Goal: Task Accomplishment & Management: Complete application form

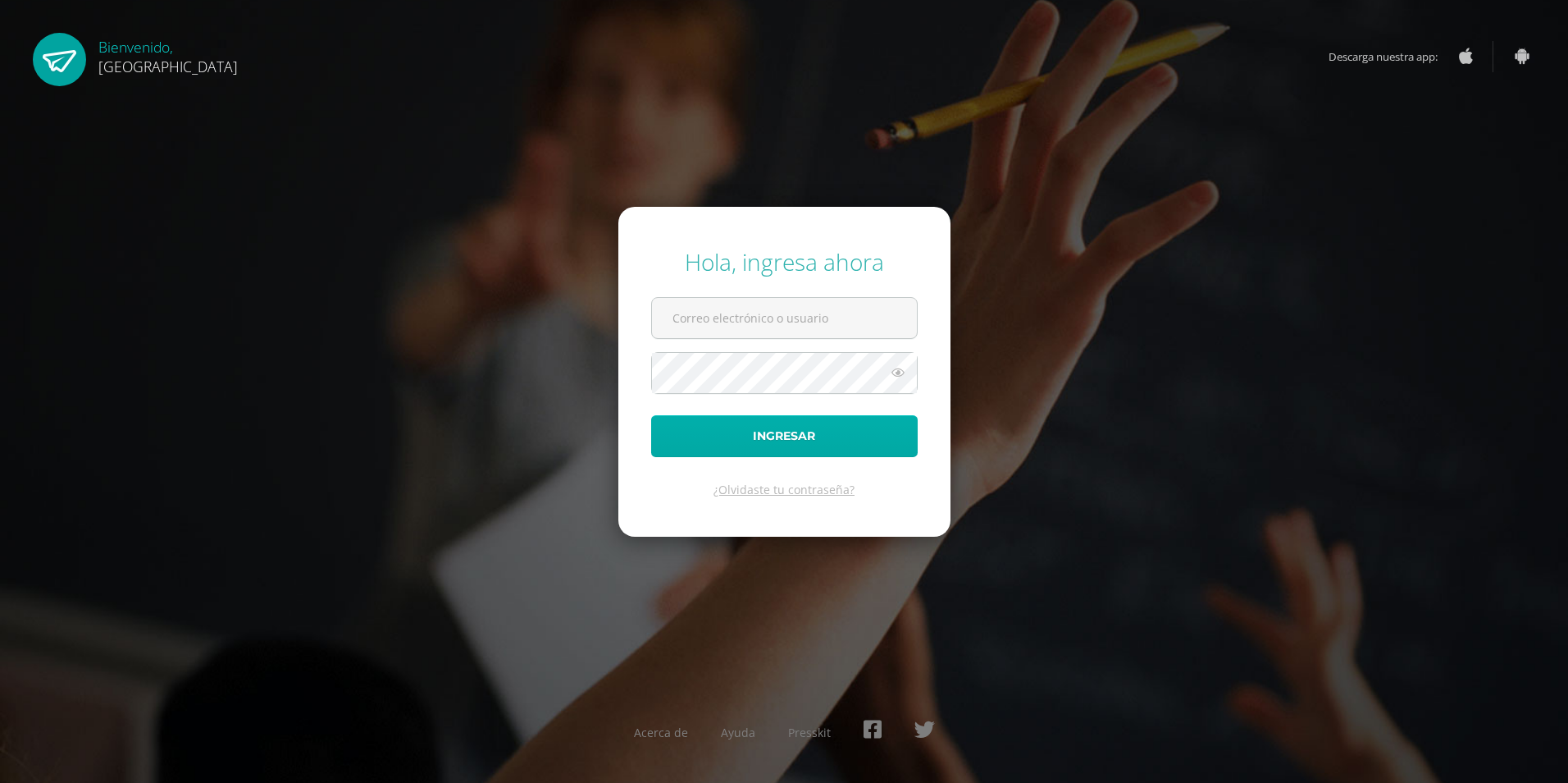
type input "2025501"
click at [812, 428] on button "Ingresar" at bounding box center [784, 436] width 267 height 42
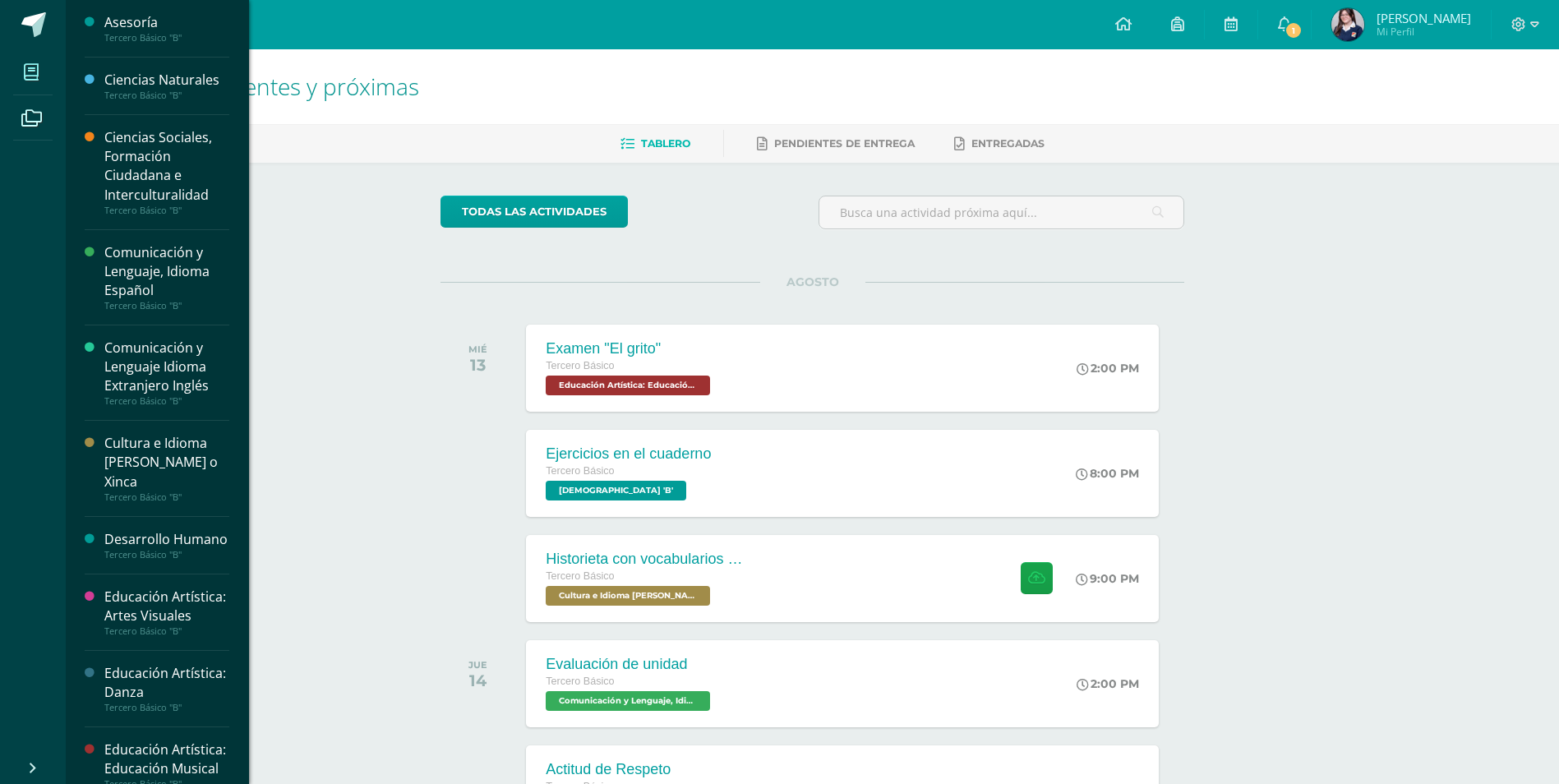
click at [38, 61] on span at bounding box center [31, 71] width 37 height 37
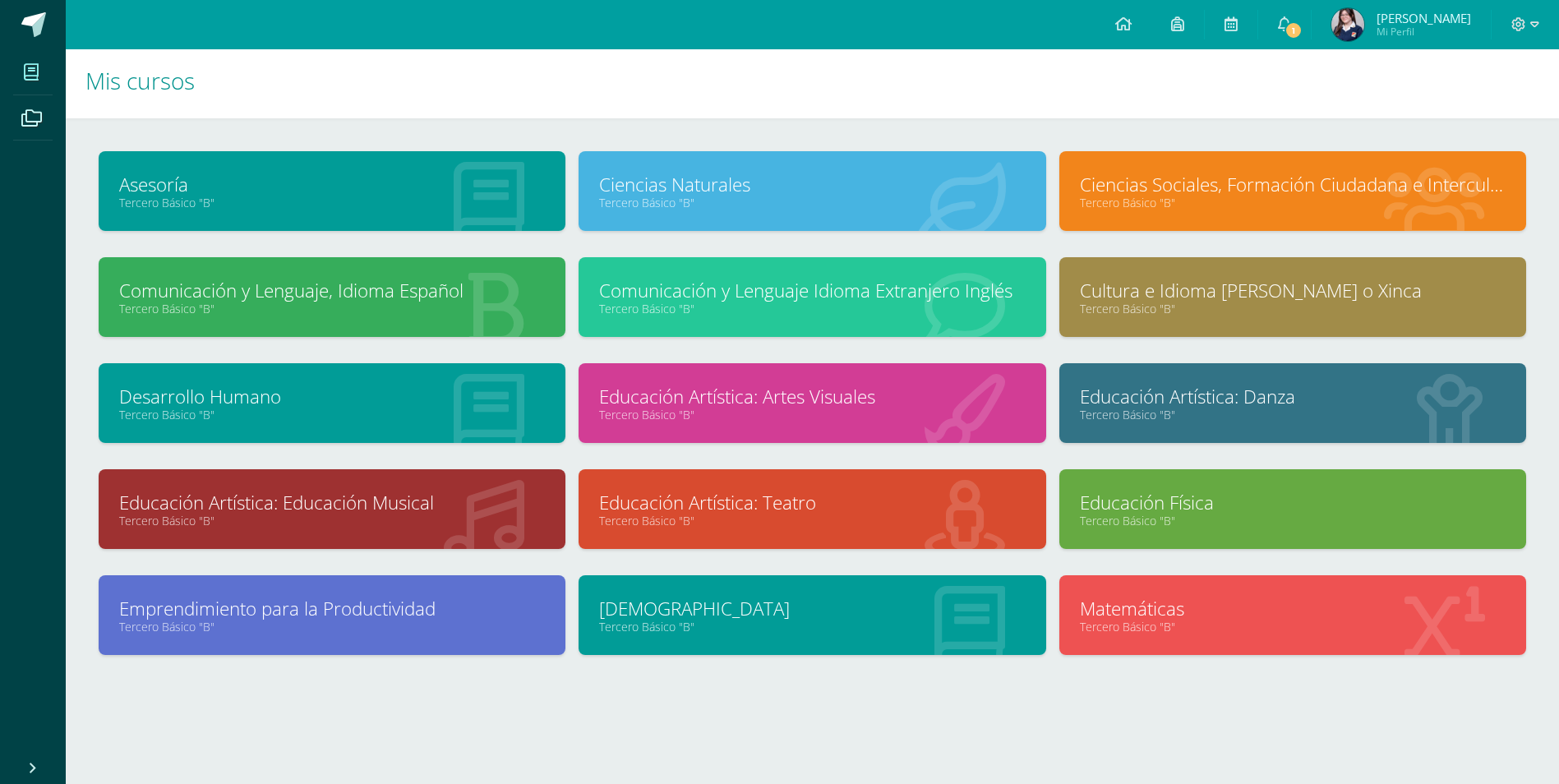
scroll to position [7, 0]
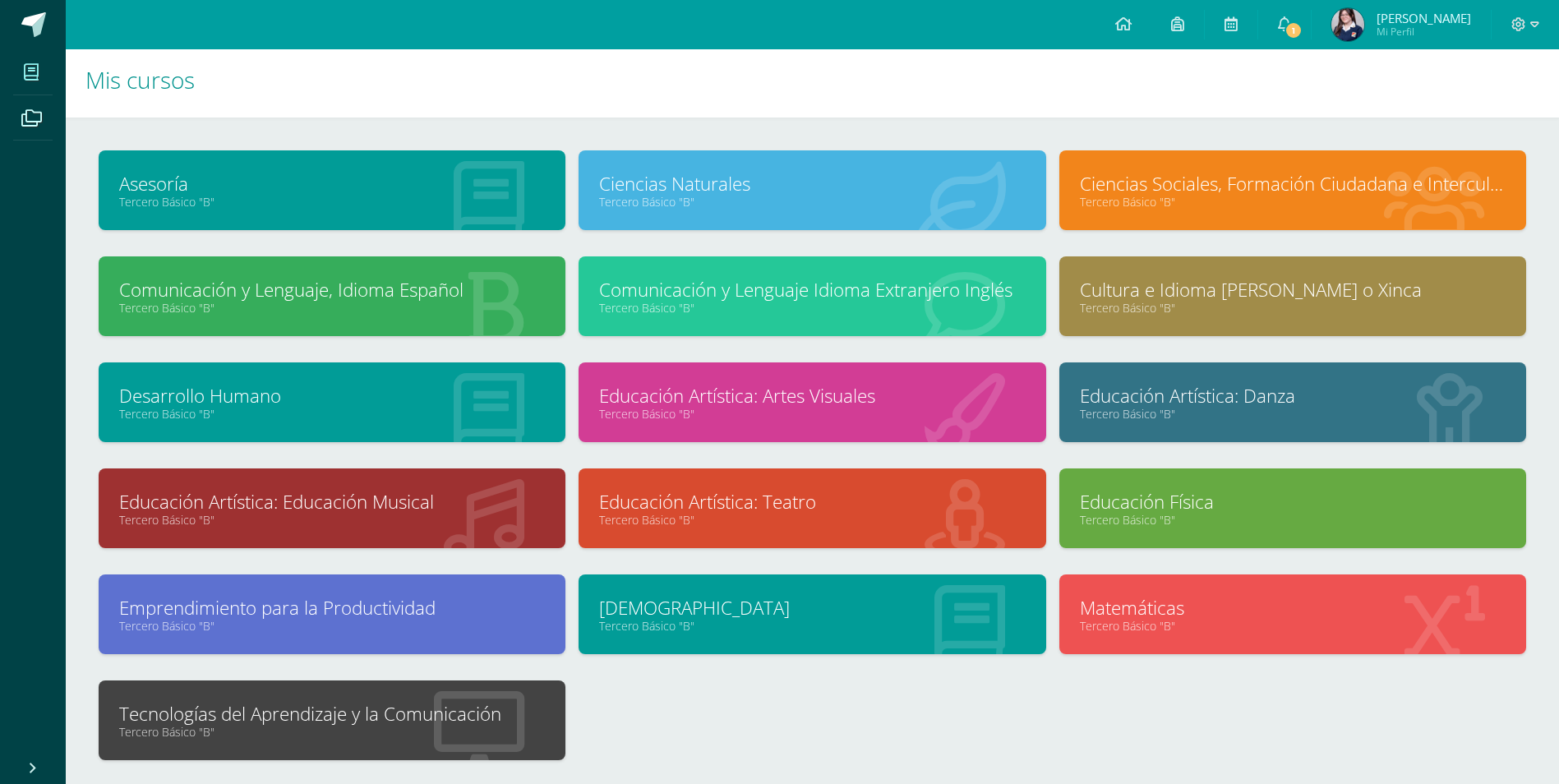
click at [444, 746] on icon at bounding box center [479, 731] width 90 height 81
click at [402, 704] on link "Tecnologías del Aprendizaje y la Comunicación" at bounding box center [332, 713] width 426 height 25
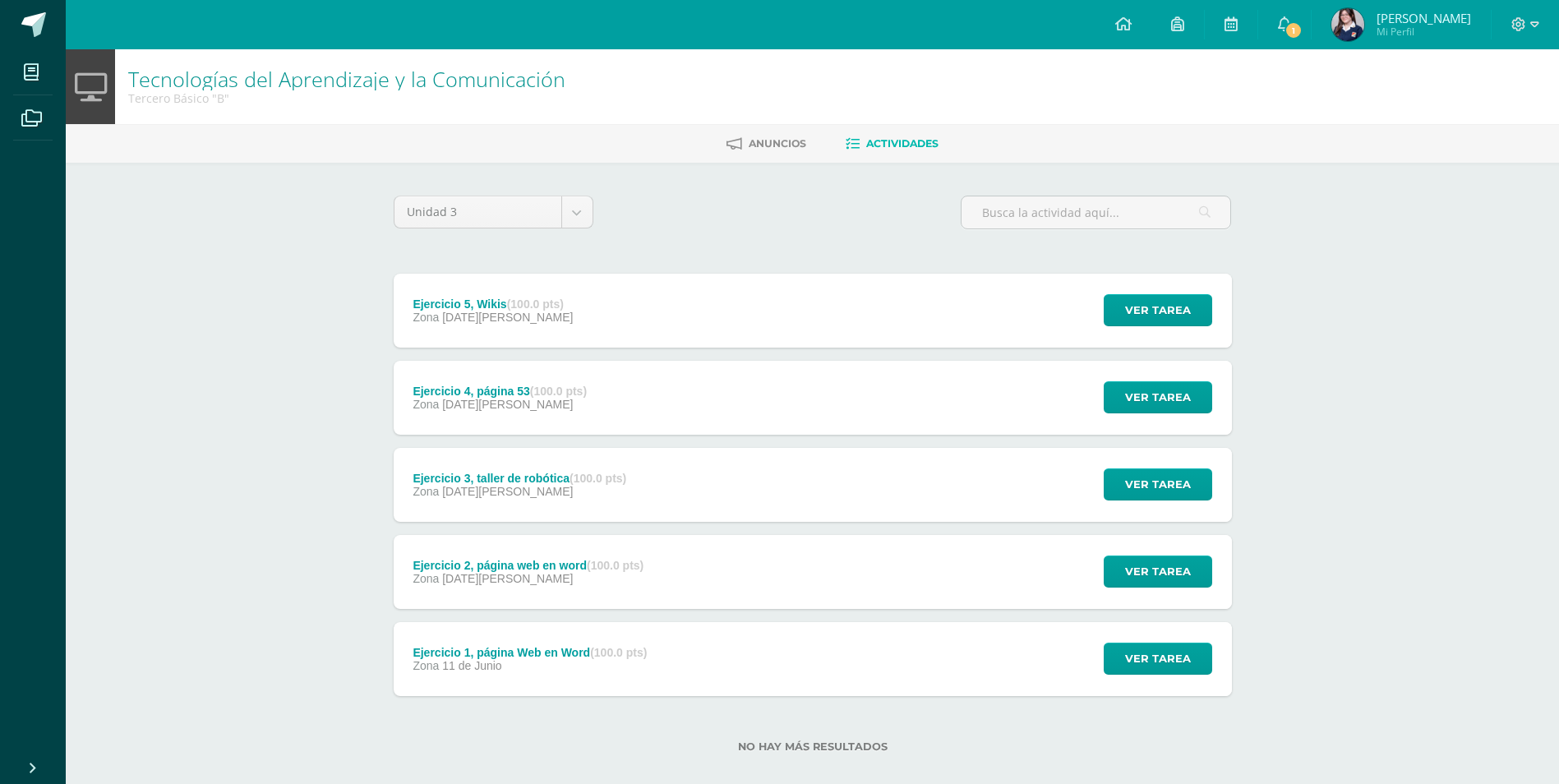
click at [808, 311] on div "Ejercicio 5, Wikis (100.0 pts) Zona [DATE][PERSON_NAME] Ver tarea Ejercicio 5, …" at bounding box center [813, 310] width 839 height 74
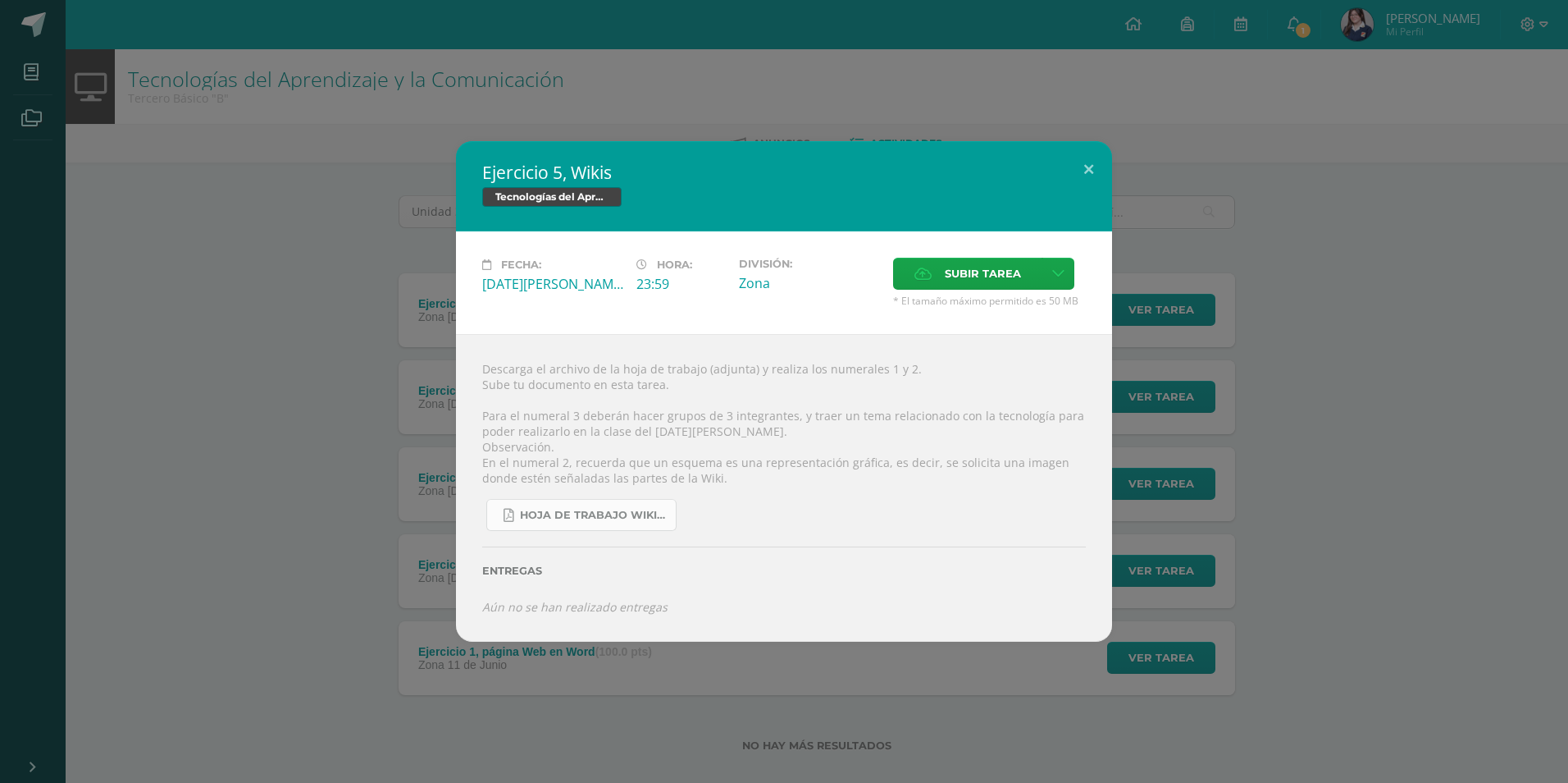
click at [625, 520] on span "Hoja de trabajo Wikis.pdf" at bounding box center [594, 515] width 148 height 13
drag, startPoint x: 602, startPoint y: 503, endPoint x: 785, endPoint y: 467, distance: 186.5
click at [785, 467] on div "Descarga el archivo de la hoja de trabajo (adjunta) y realiza los numerales 1 y…" at bounding box center [784, 488] width 656 height 307
click at [266, 362] on div "Ejercicio 5, Wikis Tecnologías del Aprendizaje y la Comunicación Fecha: [DATE][…" at bounding box center [784, 392] width 1555 height 500
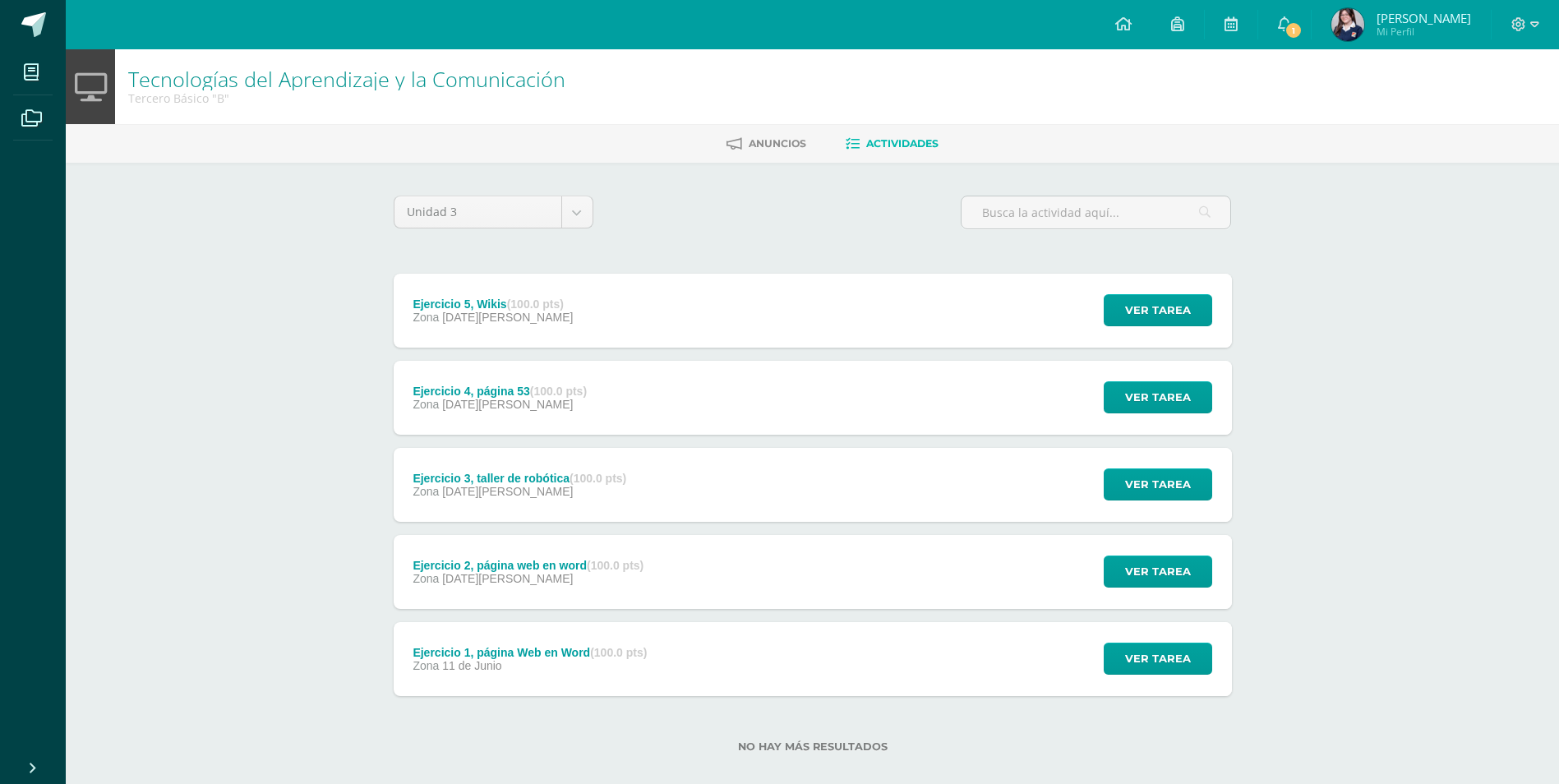
click at [840, 474] on div "Ejercicio 3, taller de robótica (100.0 pts) Zona [DATE][PERSON_NAME] Ver tarea …" at bounding box center [813, 485] width 839 height 74
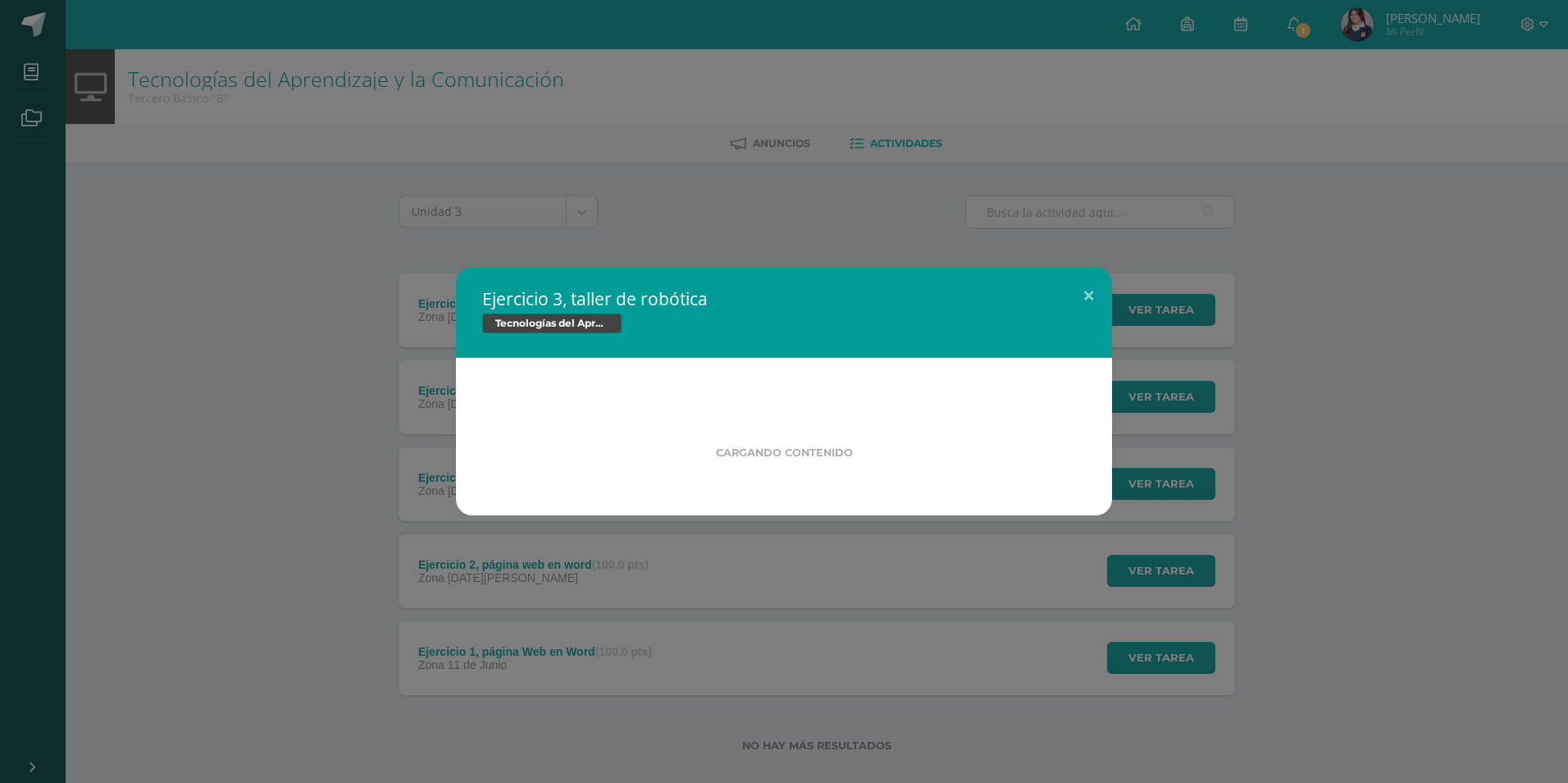
click at [334, 515] on div "Ejercicio 3, taller de robótica Tecnologías del Aprendizaje y la Comunicación C…" at bounding box center [784, 392] width 1555 height 248
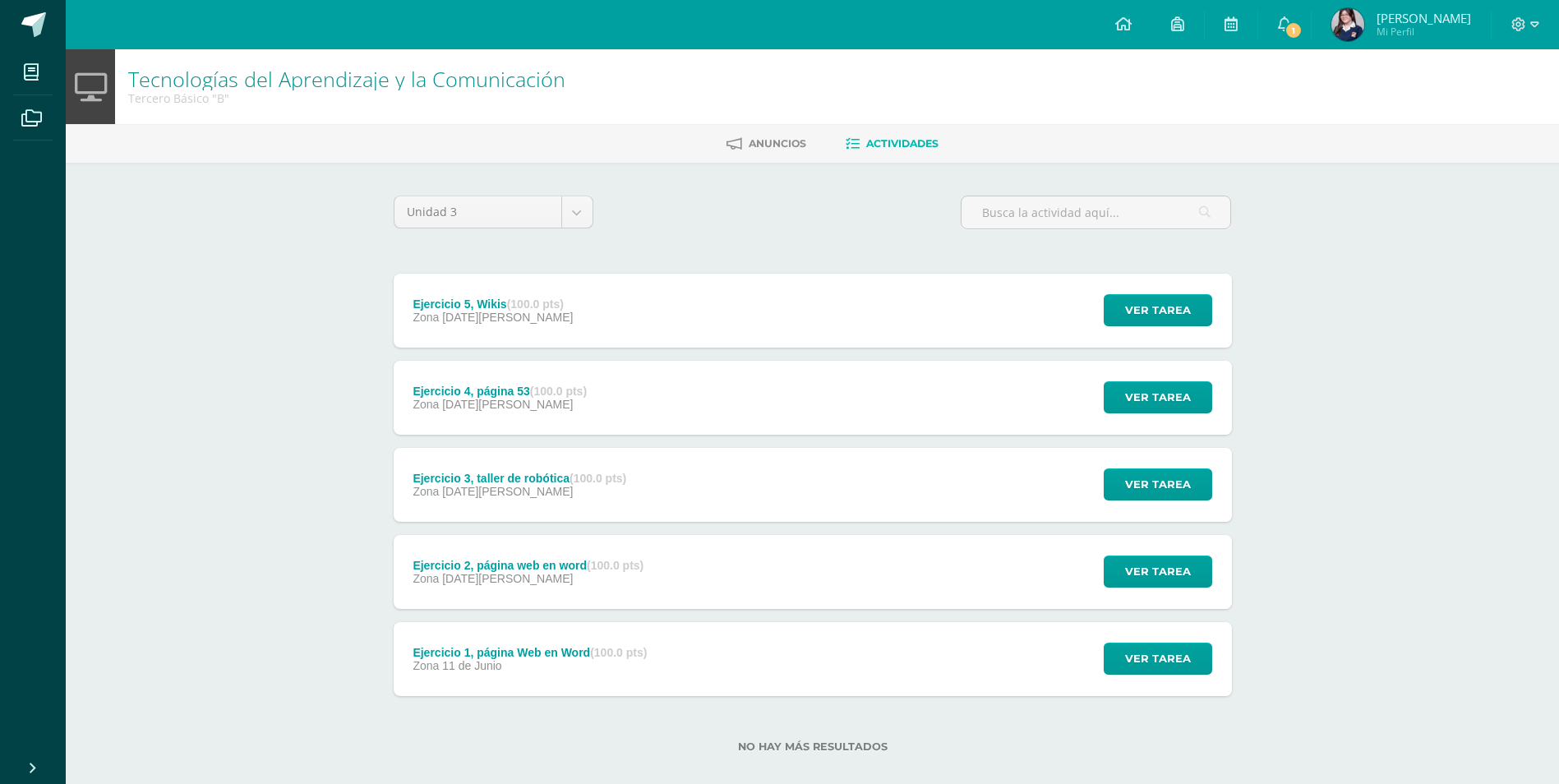
click at [862, 579] on div "Ejercicio 2, página web en word (100.0 pts) Zona [DATE][PERSON_NAME] Ver tarea …" at bounding box center [813, 571] width 839 height 74
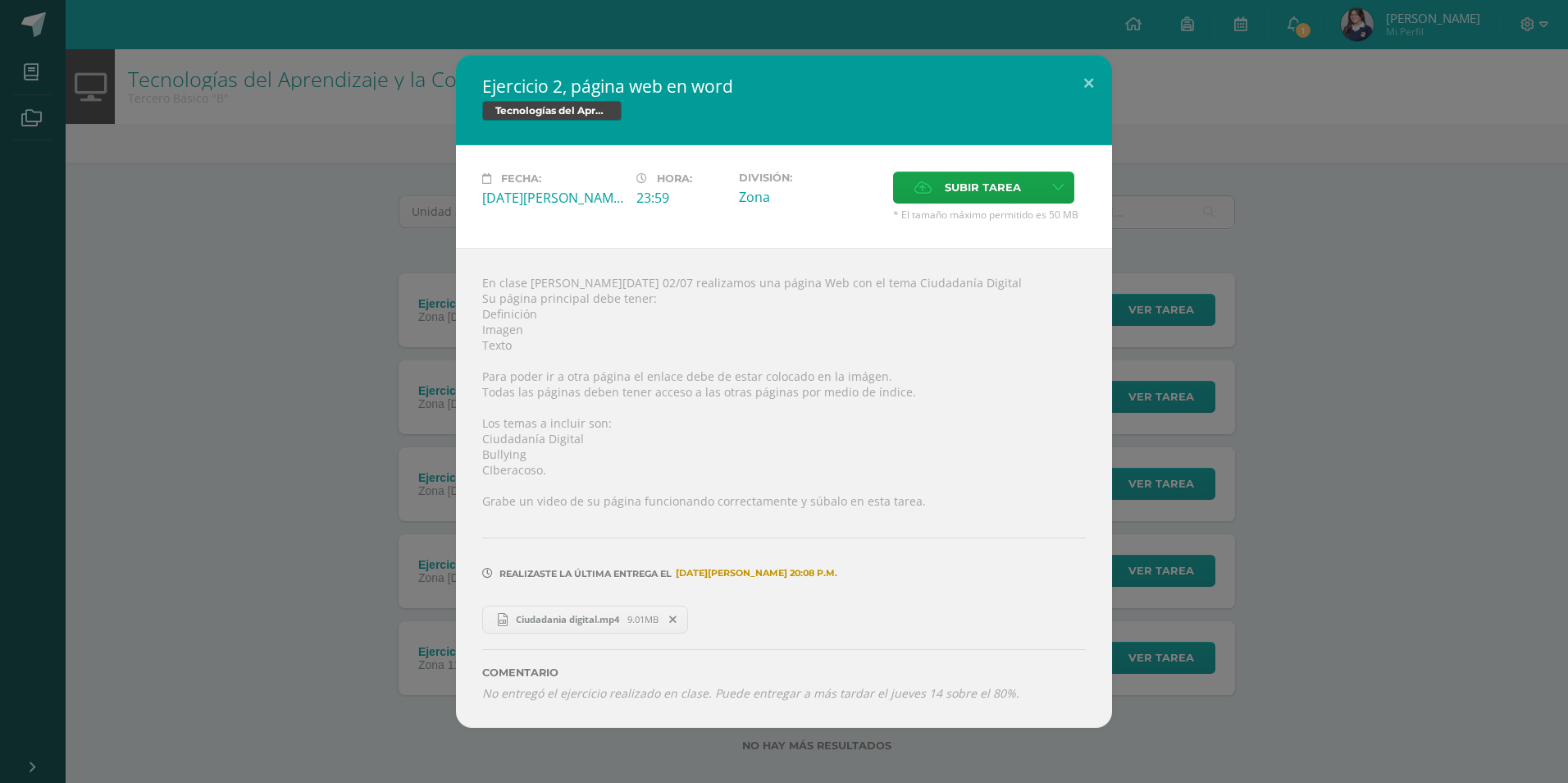
click at [563, 603] on div "Ciudadania digital.mp4 9.01MB" at bounding box center [784, 617] width 604 height 32
click at [562, 619] on span "Ciudadania digital.mp4" at bounding box center [567, 619] width 120 height 12
click at [1082, 77] on button at bounding box center [1089, 83] width 47 height 56
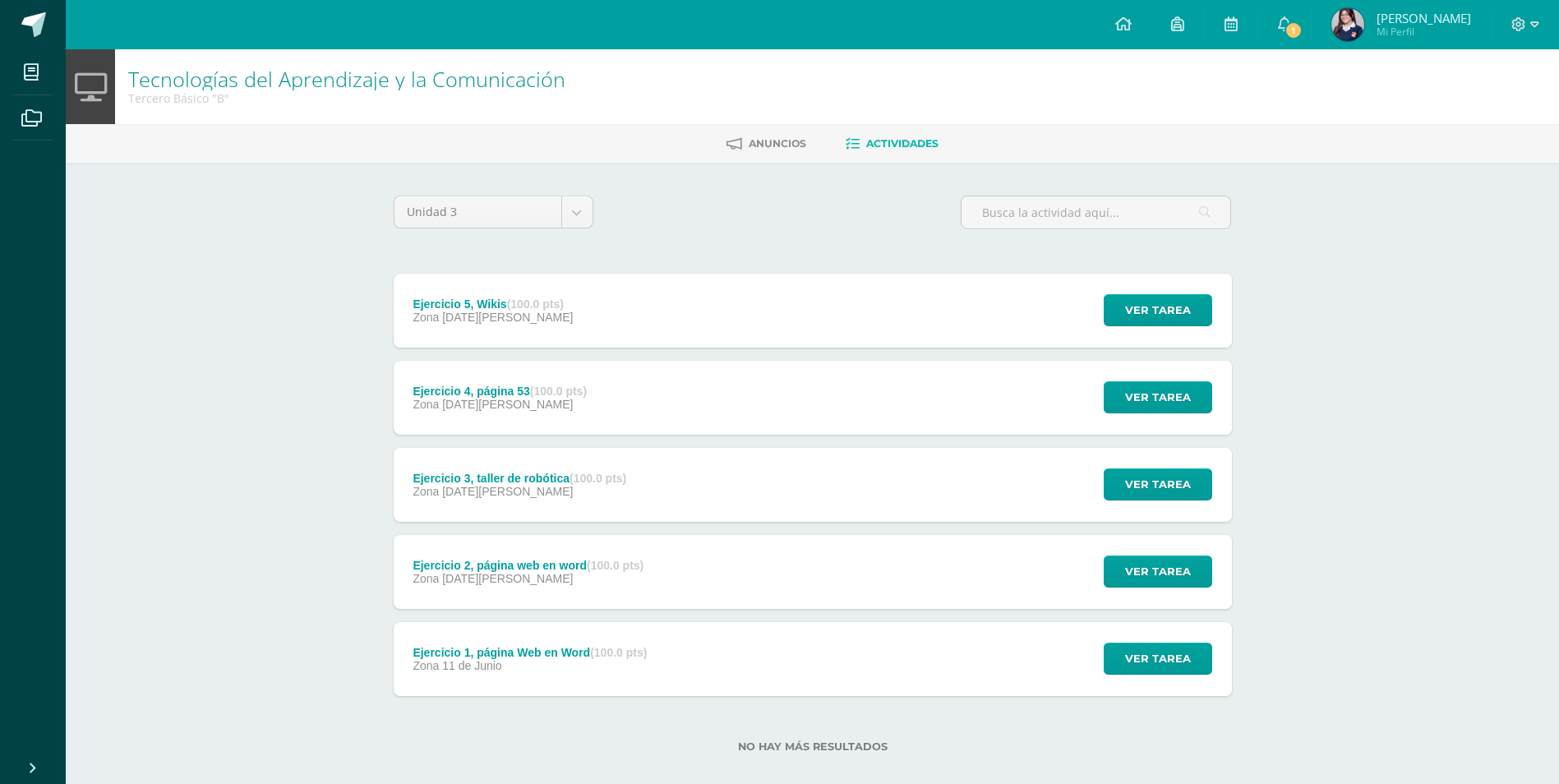
click at [784, 322] on div "Ejercicio 5, Wikis (100.0 pts) Zona 08 de Agosto Ver tarea Ejercicio 5, Wikis T…" at bounding box center [813, 310] width 839 height 74
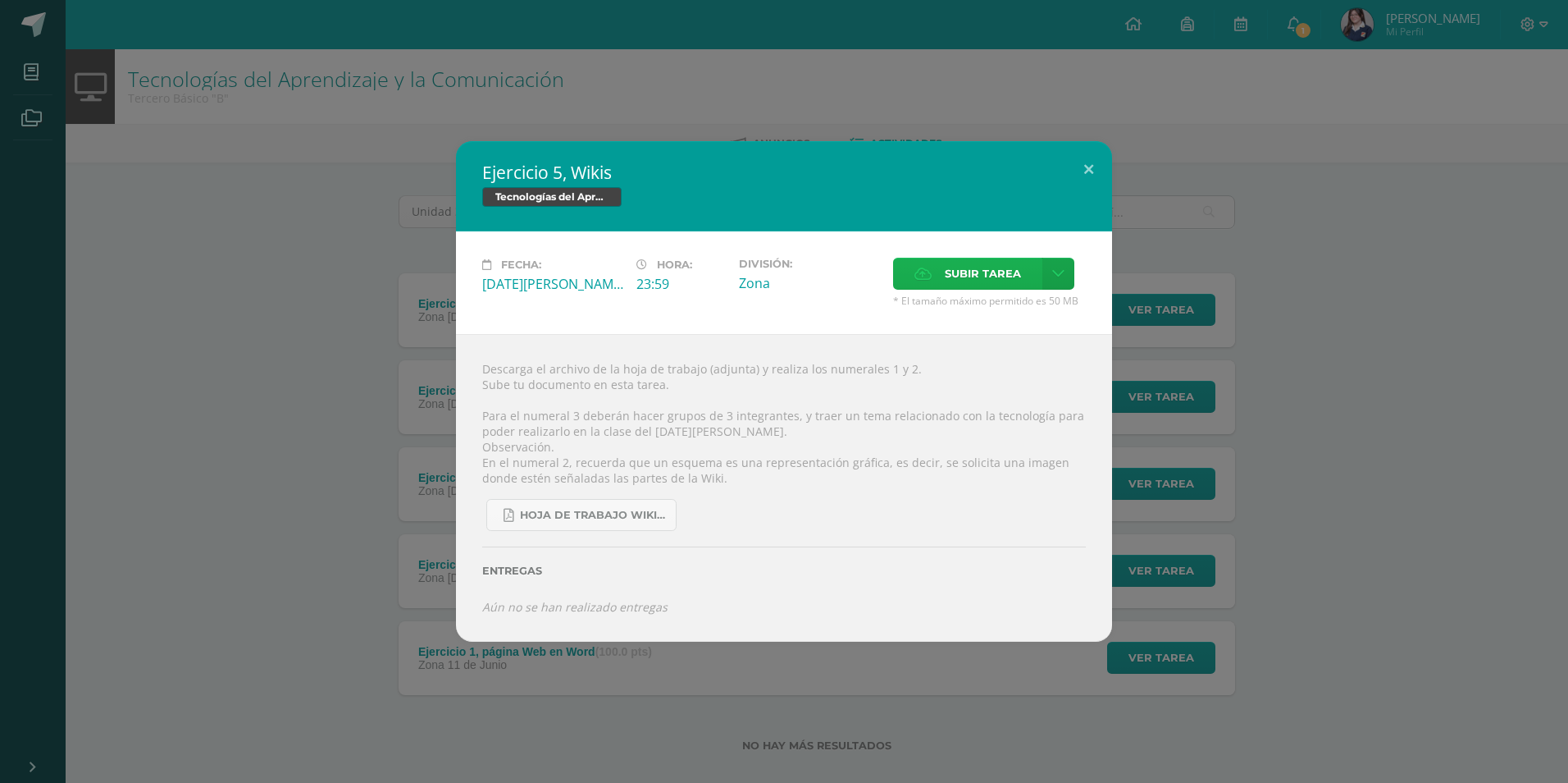
click at [984, 260] on span "Subir tarea" at bounding box center [982, 273] width 76 height 30
click at [0, 0] on input "Subir tarea" at bounding box center [0, 0] width 0 height 0
click at [938, 259] on label "Subir tarea" at bounding box center [967, 273] width 149 height 32
click at [0, 0] on input "Subir tarea" at bounding box center [0, 0] width 0 height 0
click at [961, 272] on span "Subir tarea" at bounding box center [982, 273] width 76 height 30
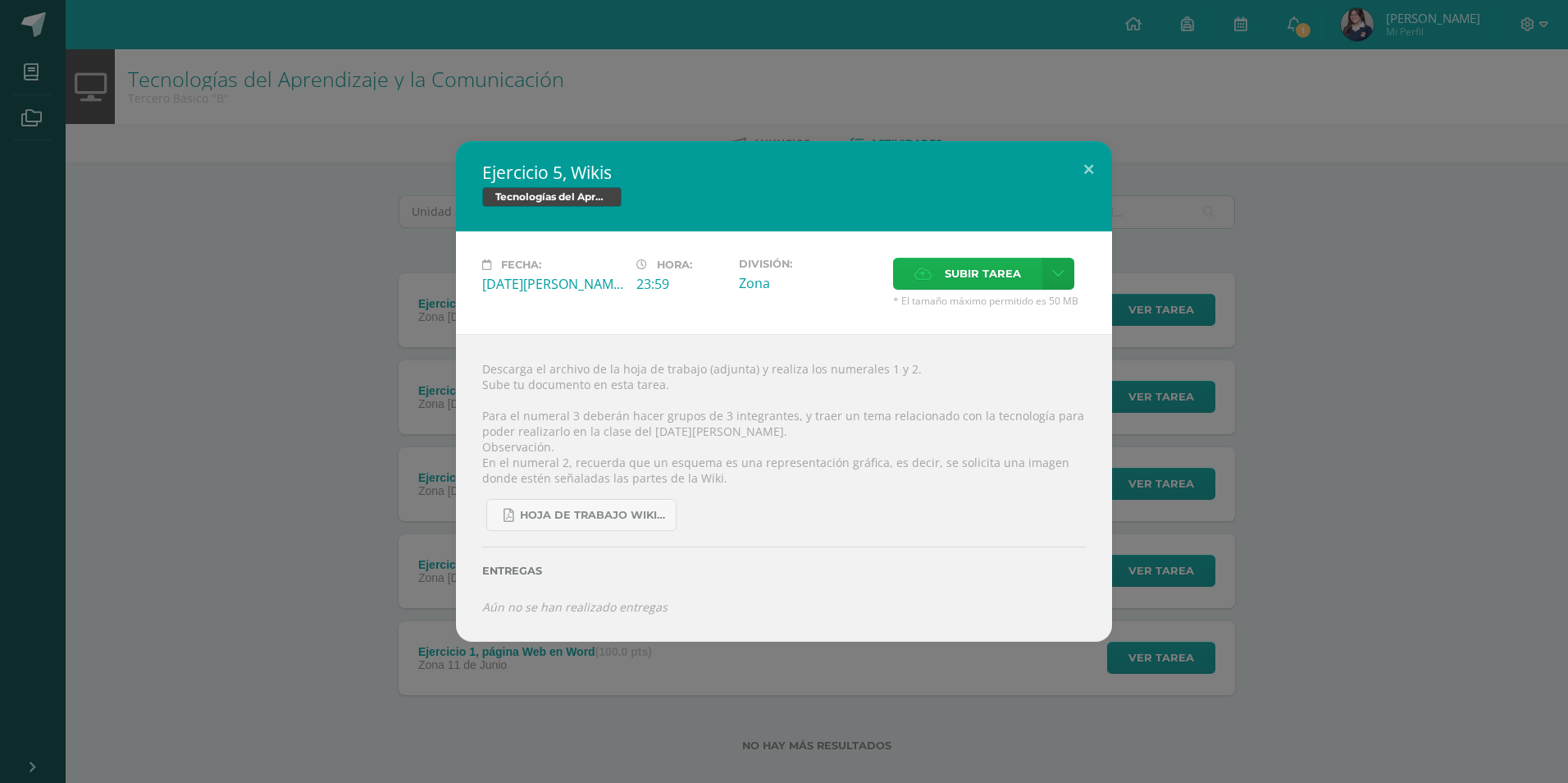
click at [0, 0] on input "Subir tarea" at bounding box center [0, 0] width 0 height 0
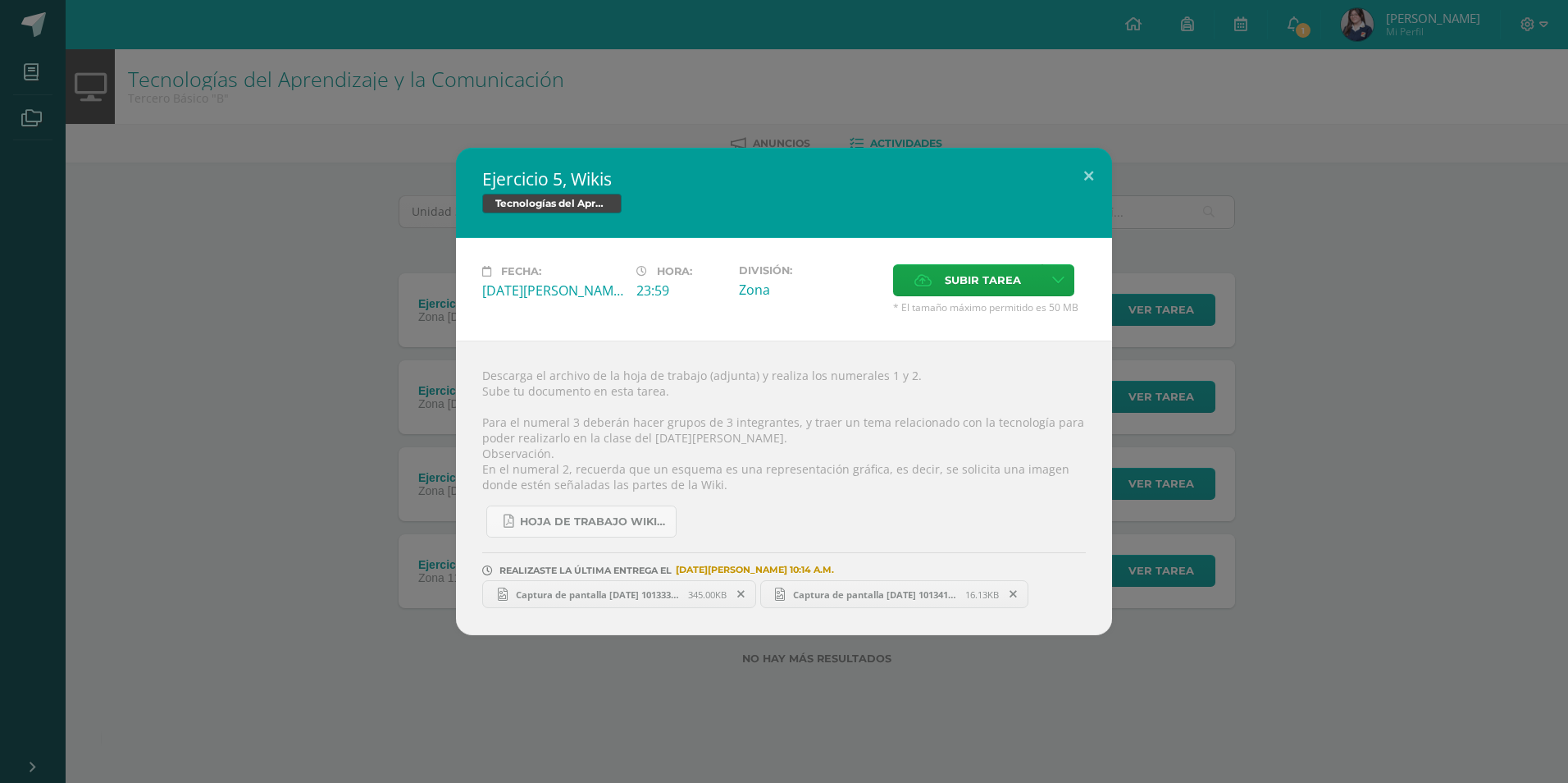
click at [679, 594] on span "Captura de pantalla 2025-08-13 101333.png" at bounding box center [597, 594] width 181 height 12
click at [862, 593] on span "Captura de pantalla 2025-08-13 101341.png" at bounding box center [875, 594] width 181 height 12
click at [147, 529] on div "Ejercicio 5, Wikis Tecnologías del Aprendizaje y la Comunicación Fecha: Viernes…" at bounding box center [784, 392] width 1555 height 487
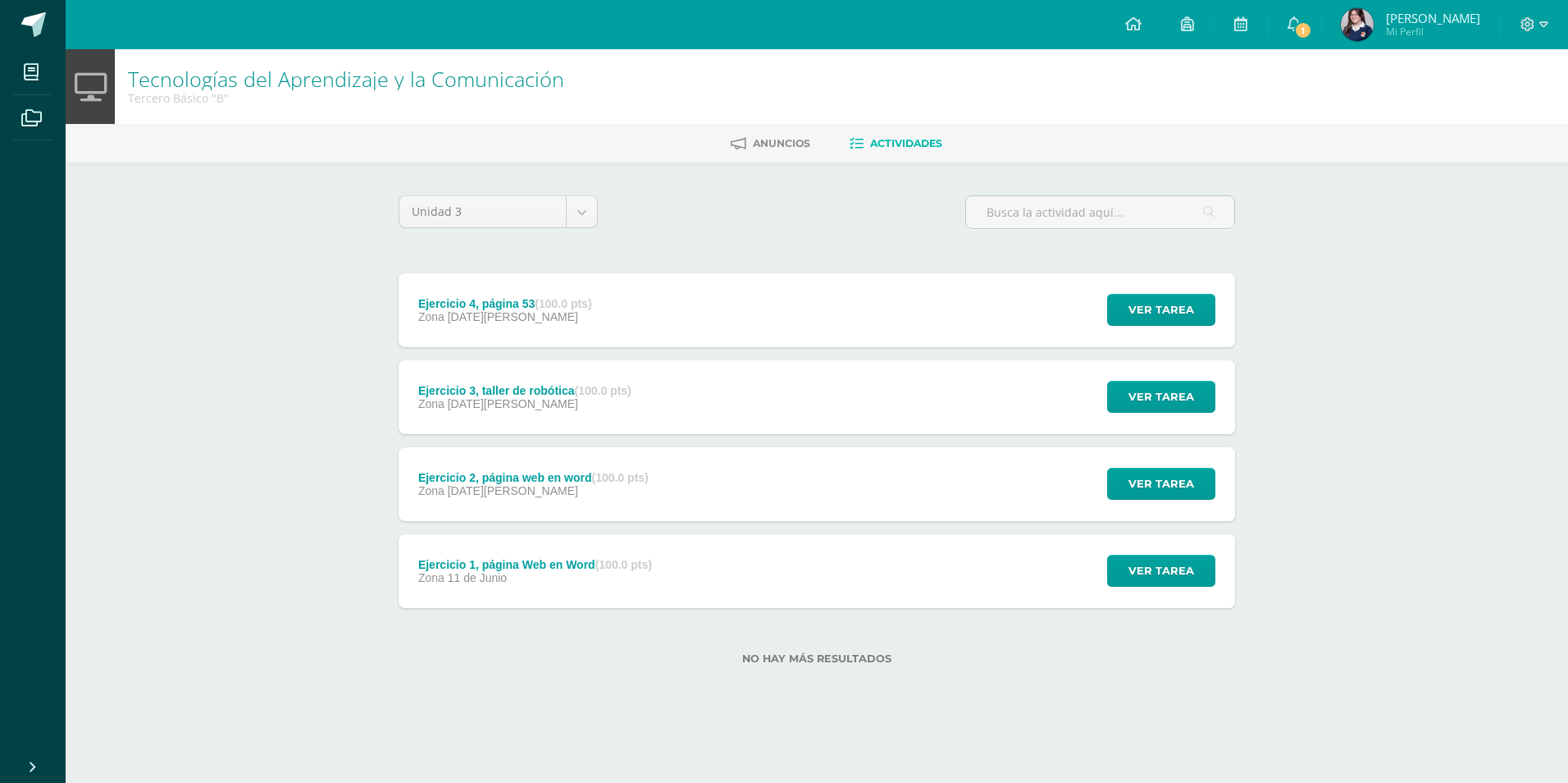
click at [348, 541] on div "Tecnologías del Aprendizaje y la Comunicación Tercero Básico "B" Anuncios Activ…" at bounding box center [816, 383] width 1502 height 668
click at [615, 575] on div "Zona 11 de Junio" at bounding box center [535, 578] width 234 height 13
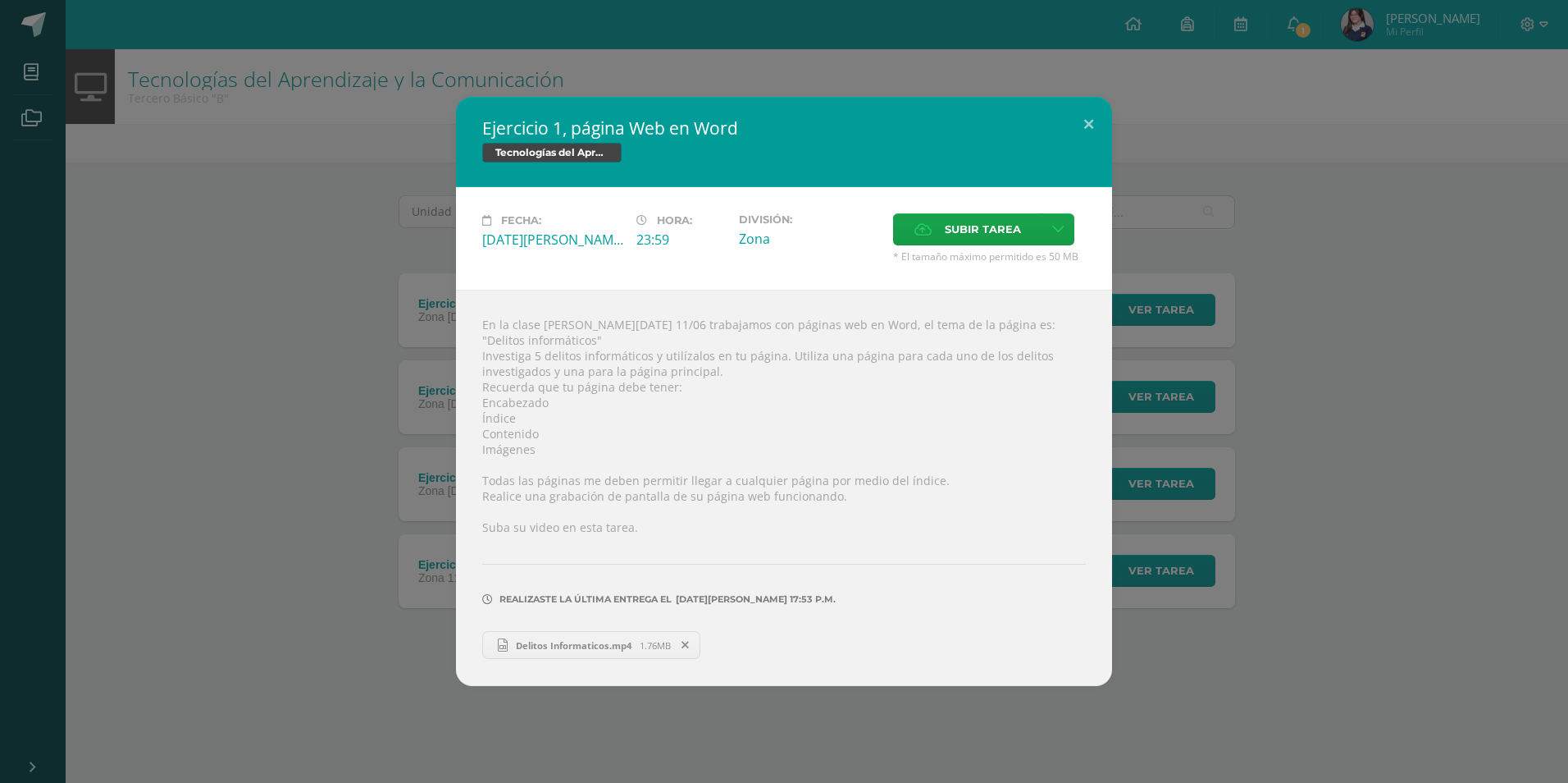
click at [366, 419] on div "Ejercicio 1, página Web en Word Tecnologías del Aprendizaje y la Comunicación F…" at bounding box center [784, 391] width 1555 height 589
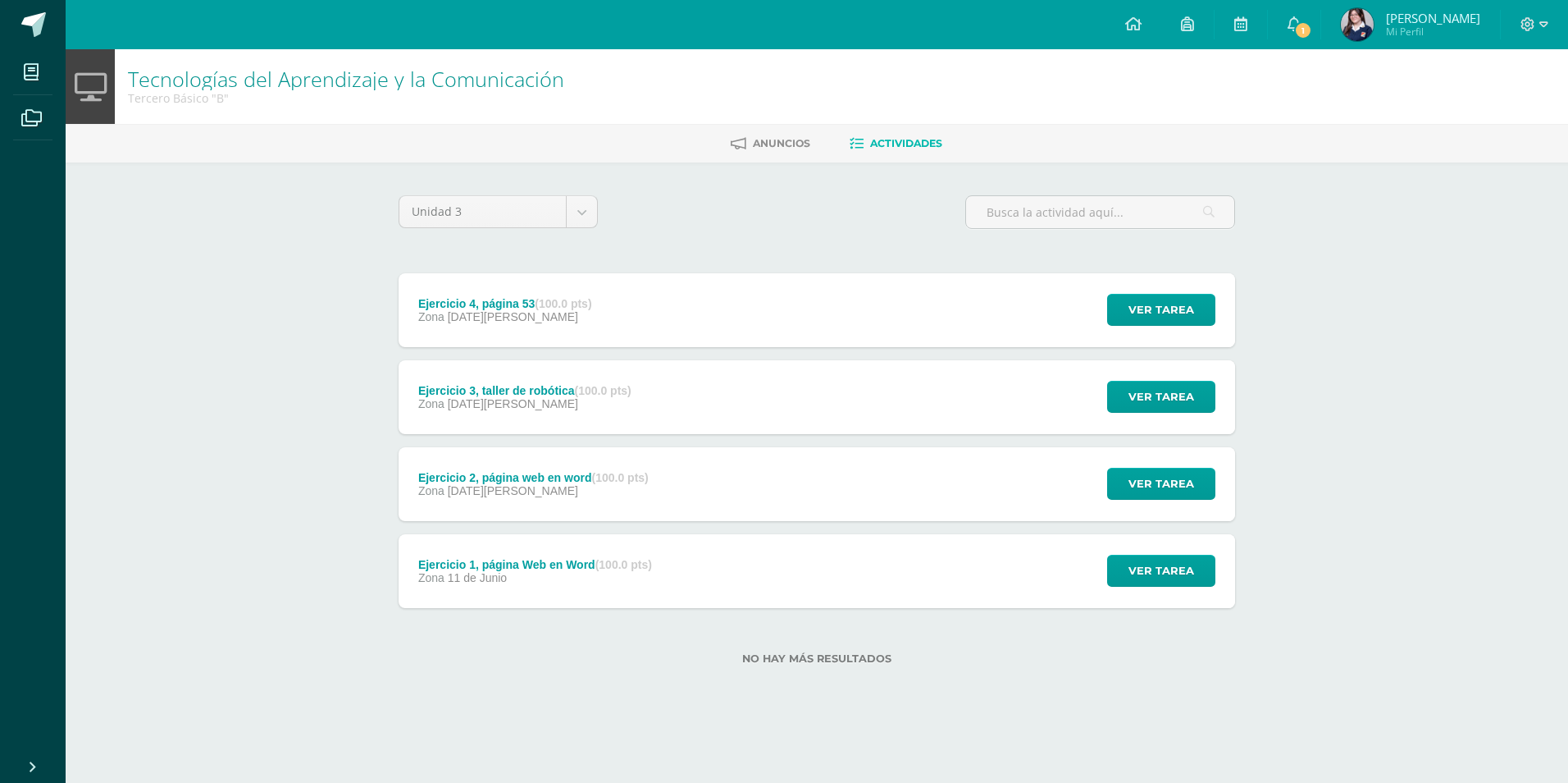
click at [579, 506] on div "Ejercicio 2, página web en word (100.0 pts) Zona 09 de Julio" at bounding box center [534, 484] width 270 height 74
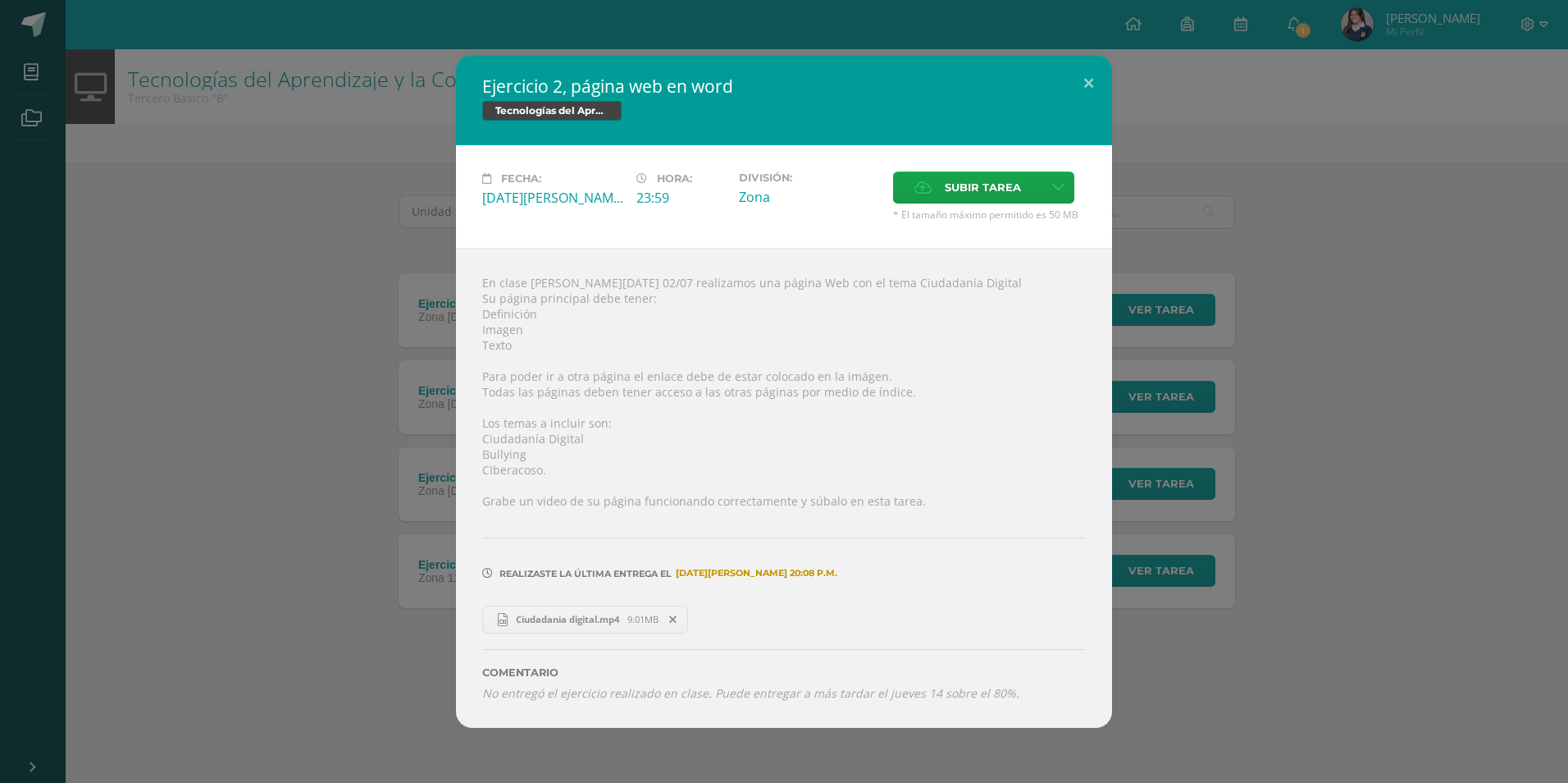
click at [422, 426] on div "Ejercicio 2, página web en word Tecnologías del Aprendizaje y la Comunicación F…" at bounding box center [784, 392] width 1555 height 672
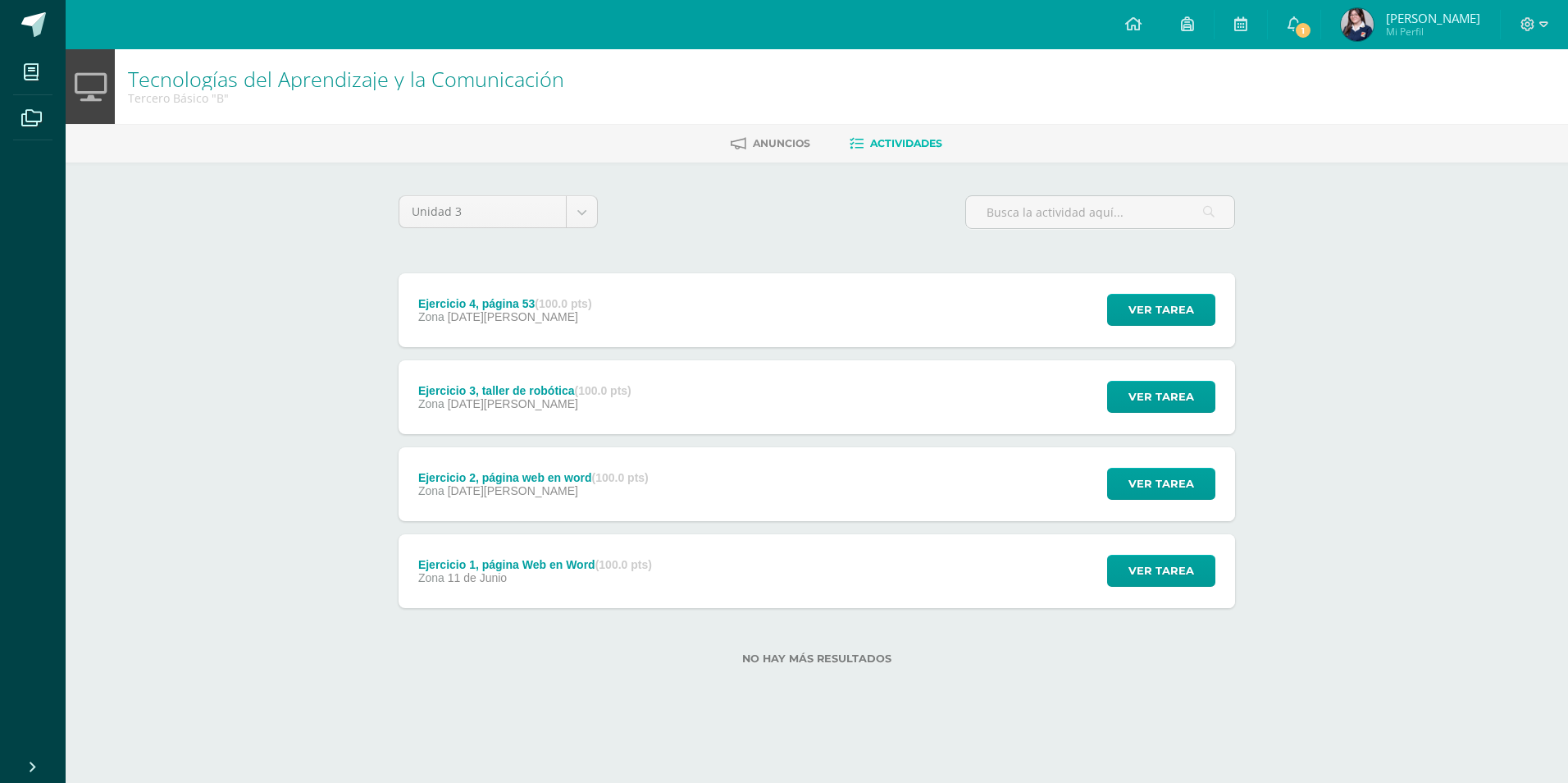
click at [503, 449] on div "Ejercicio 2, página web en word (100.0 pts) Zona 09 de Julio" at bounding box center [534, 484] width 270 height 74
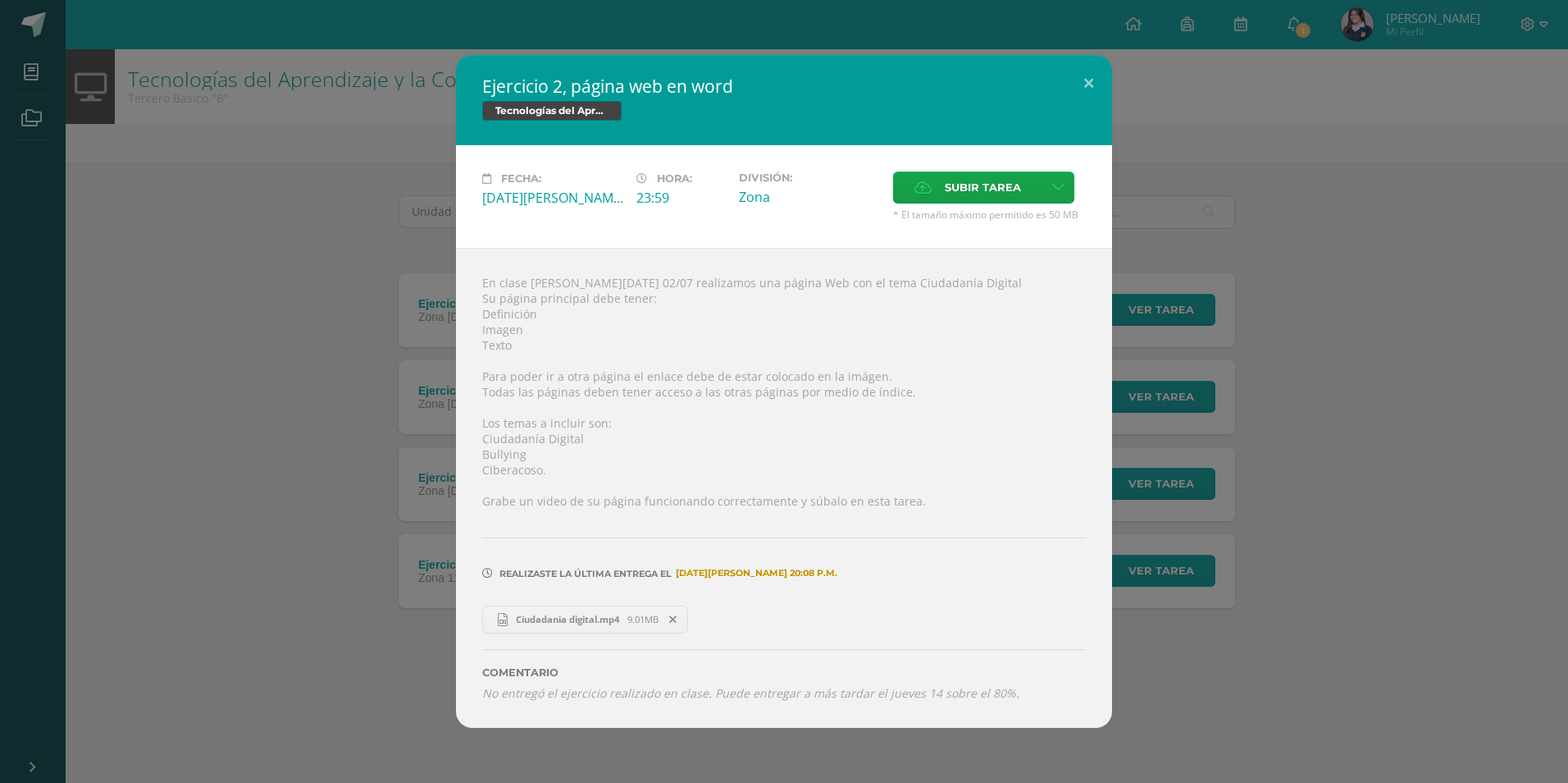
click at [343, 480] on div "Ejercicio 2, página web en word Tecnologías del Aprendizaje y la Comunicación F…" at bounding box center [784, 392] width 1555 height 672
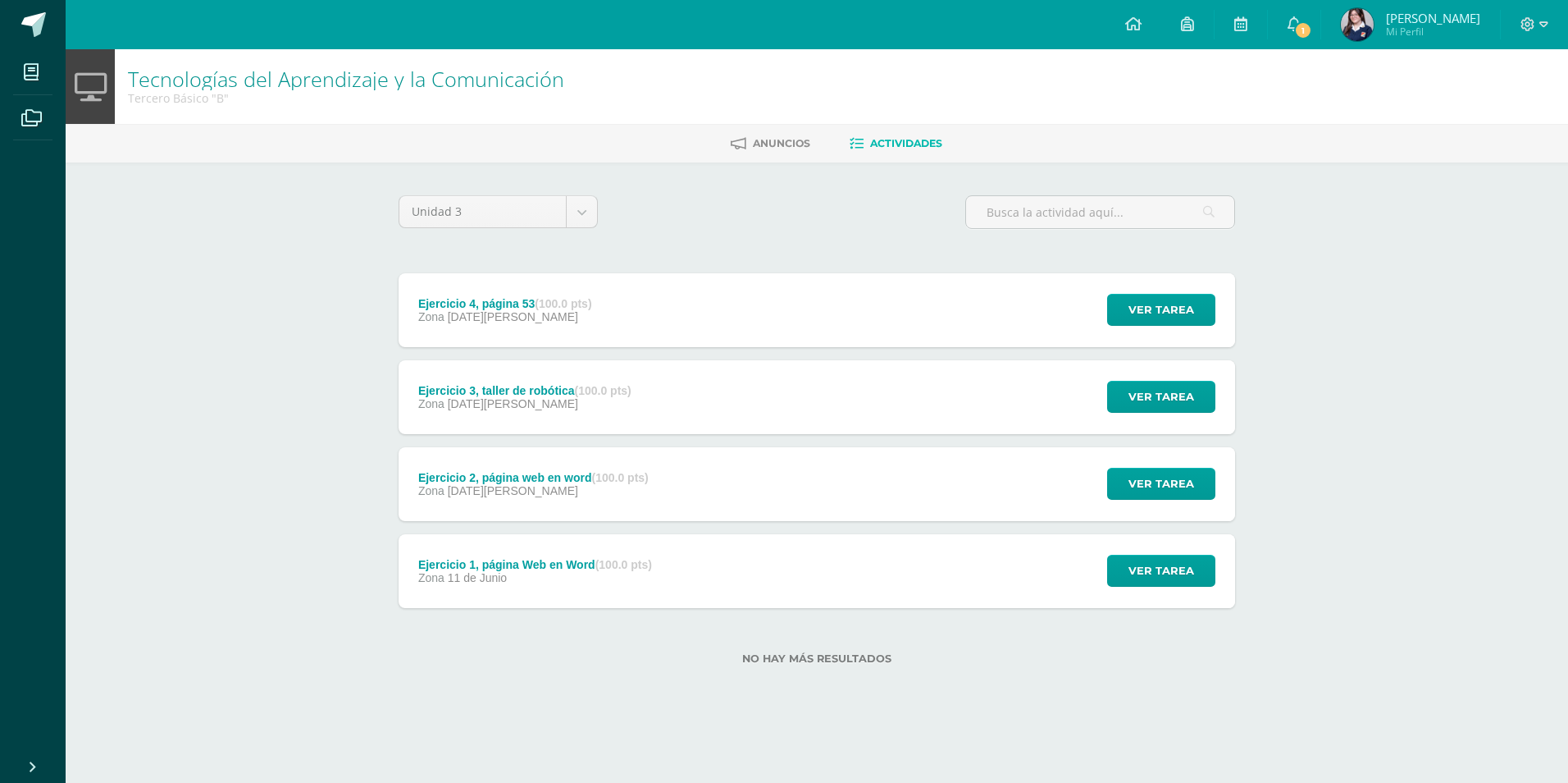
click at [584, 384] on strong "(100.0 pts)" at bounding box center [603, 391] width 56 height 13
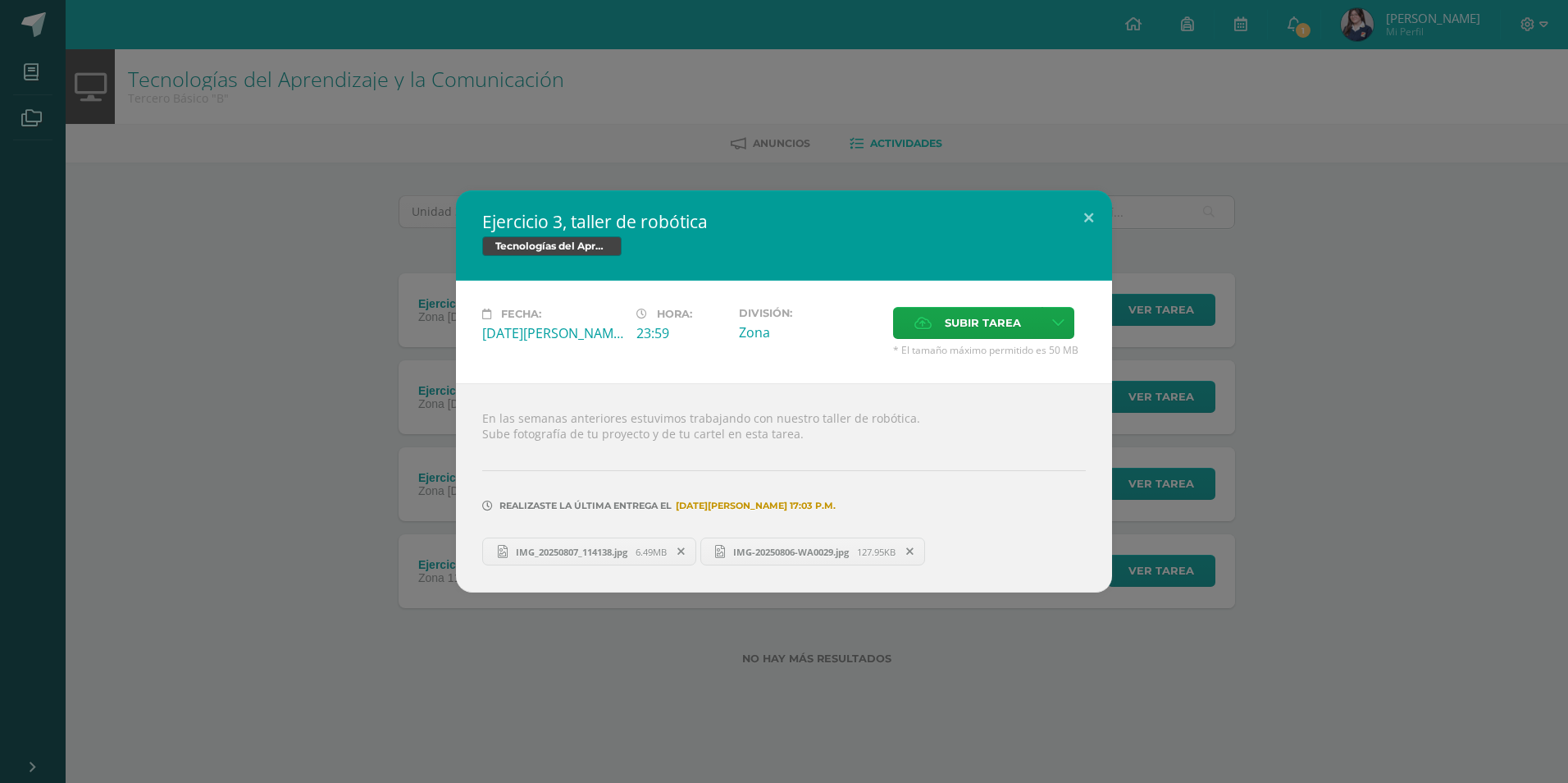
click at [217, 317] on div "Ejercicio 3, taller de robótica Tecnologías del Aprendizaje y la Comunicación F…" at bounding box center [784, 391] width 1555 height 402
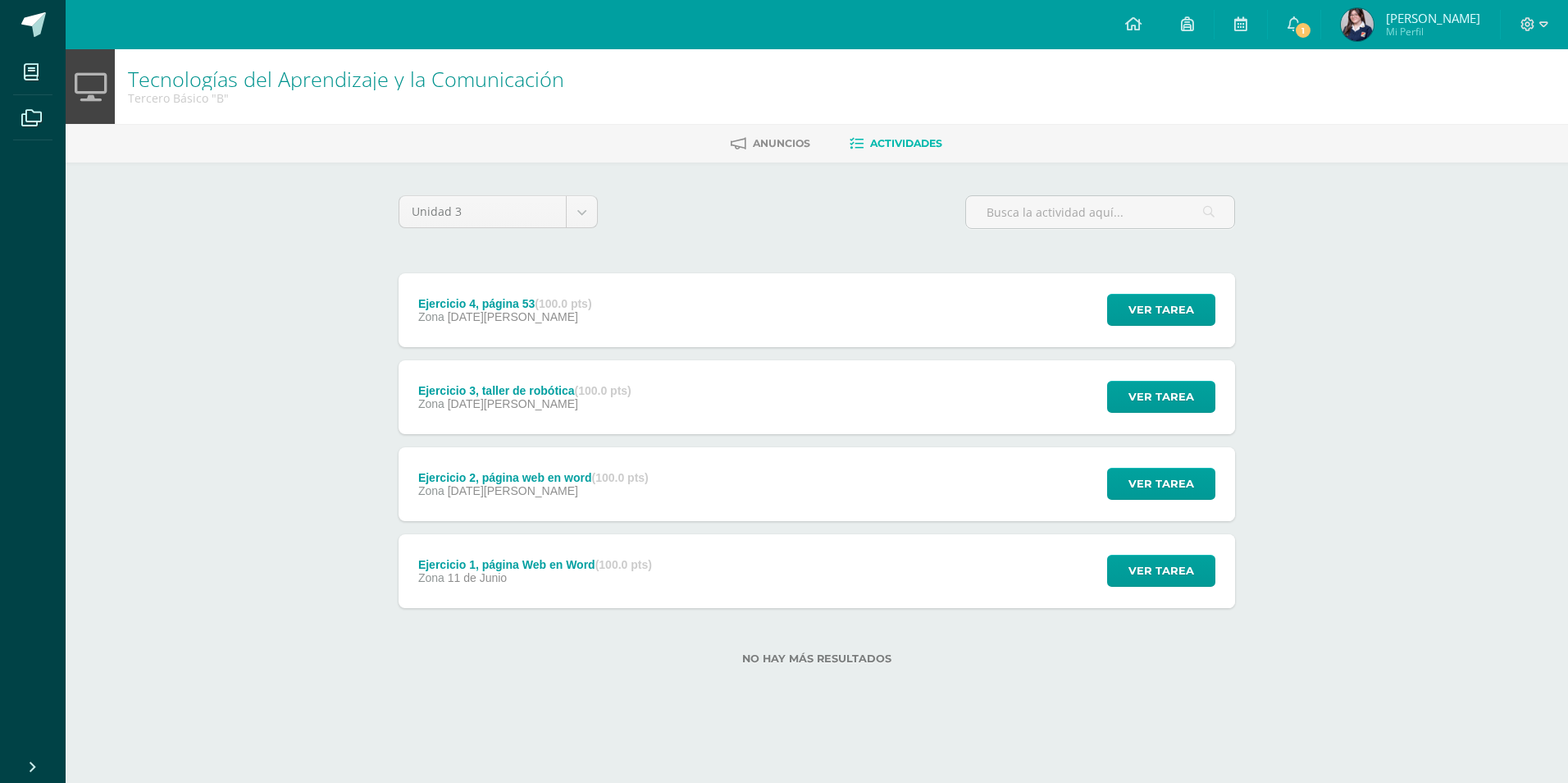
click at [549, 302] on div "Fecha: Miércoles 06 de Agosto Hora: 23:59 División: Zona Subir tarea Cancelar" at bounding box center [784, 337] width 591 height 93
click at [549, 303] on strong "(100.0 pts)" at bounding box center [563, 303] width 56 height 13
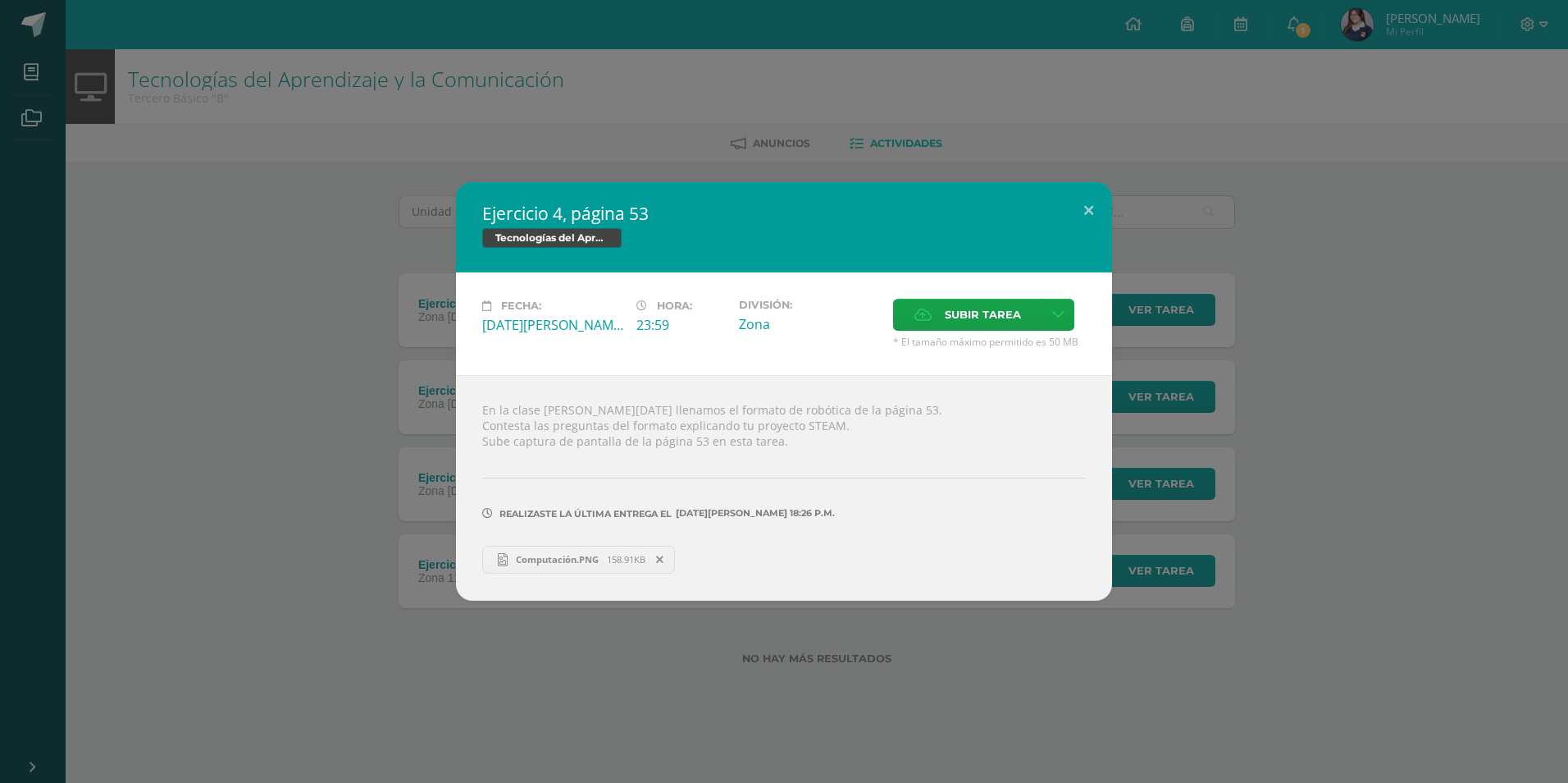
click at [299, 242] on div "Ejercicio 4, página 53 Tecnologías del Aprendizaje y la Comunicación Fecha: Mié…" at bounding box center [784, 392] width 1555 height 418
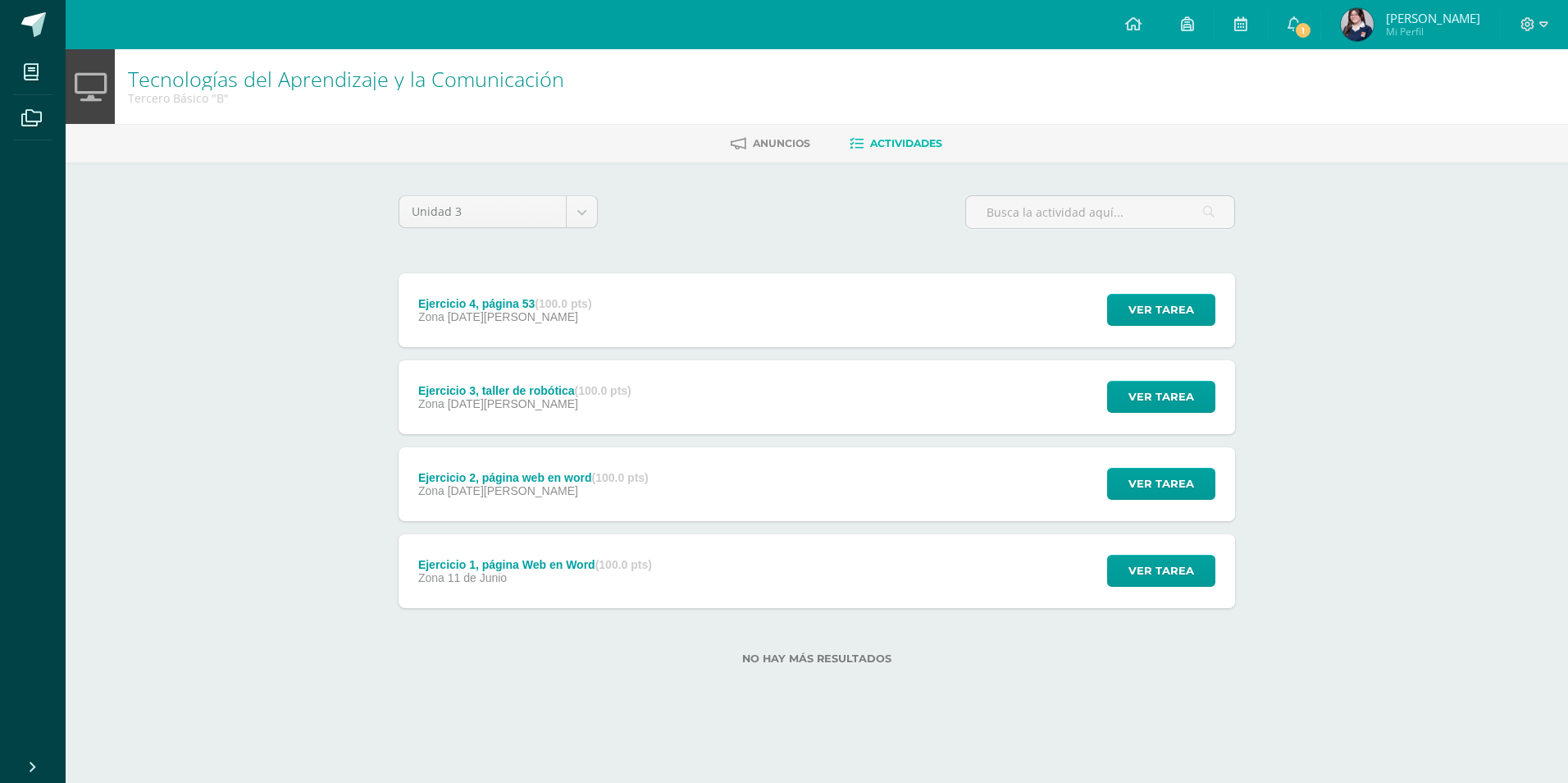
click at [255, 215] on div "Tecnologías del Aprendizaje y la Comunicación Tercero Básico "B" Anuncios Activ…" at bounding box center [816, 383] width 1502 height 668
click at [253, 216] on div "Tecnologías del Aprendizaje y la Comunicación Tercero Básico "B" Anuncios Activ…" at bounding box center [816, 383] width 1502 height 668
drag, startPoint x: 253, startPoint y: 216, endPoint x: 245, endPoint y: 235, distance: 20.6
click at [245, 235] on div "Tecnologías del Aprendizaje y la Comunicación Tercero Básico "B" Anuncios Activ…" at bounding box center [816, 383] width 1502 height 668
click at [242, 236] on div "Tecnologías del Aprendizaje y la Comunicación Tercero Básico "B" Anuncios Activ…" at bounding box center [816, 383] width 1502 height 668
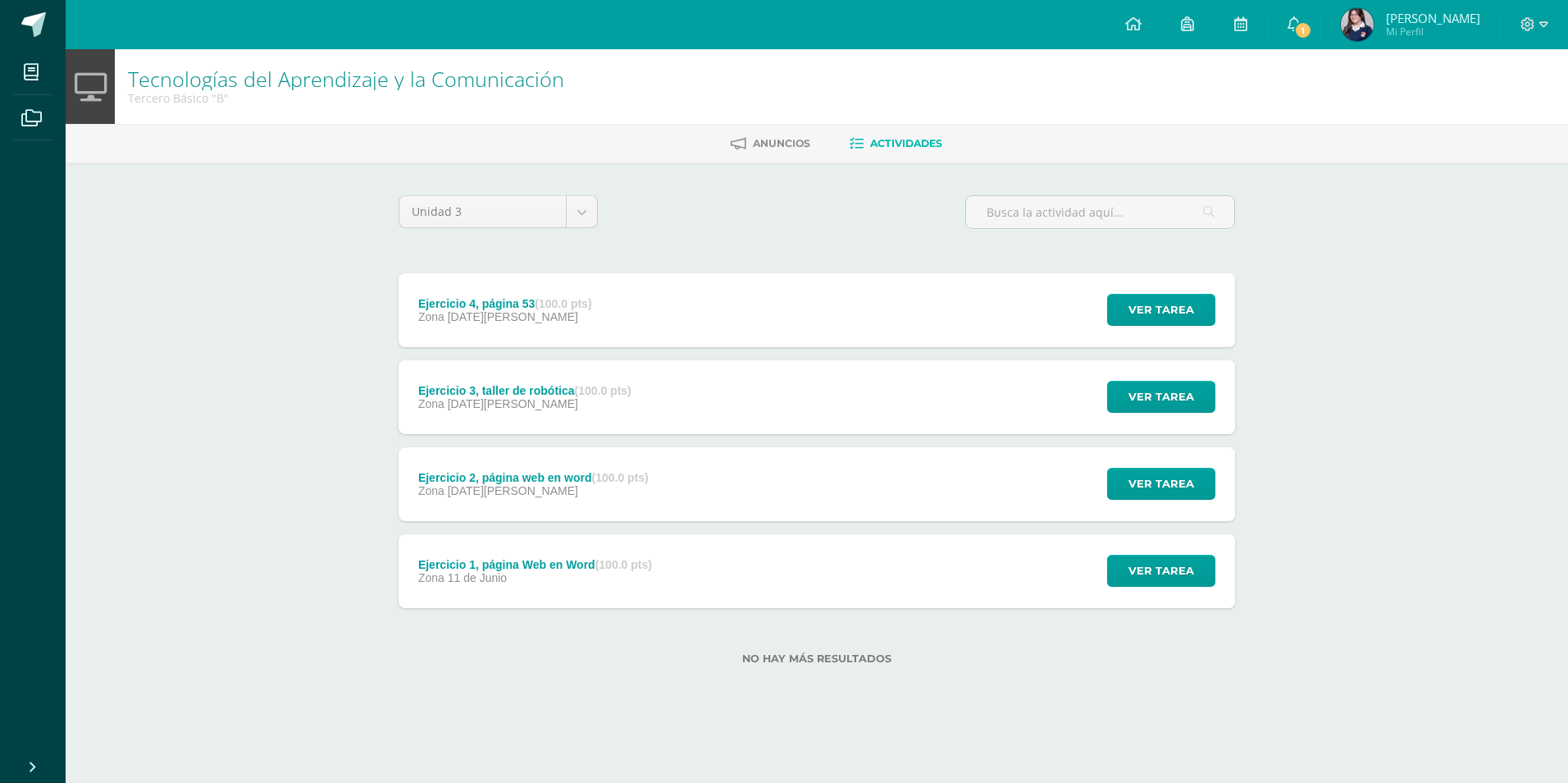
drag, startPoint x: 242, startPoint y: 236, endPoint x: 1333, endPoint y: 366, distance: 1098.7
click at [254, 236] on div "Tecnologías del Aprendizaje y la Comunicación Tercero Básico "B" Anuncios Activ…" at bounding box center [816, 383] width 1502 height 668
click at [1301, 18] on icon at bounding box center [1295, 24] width 13 height 15
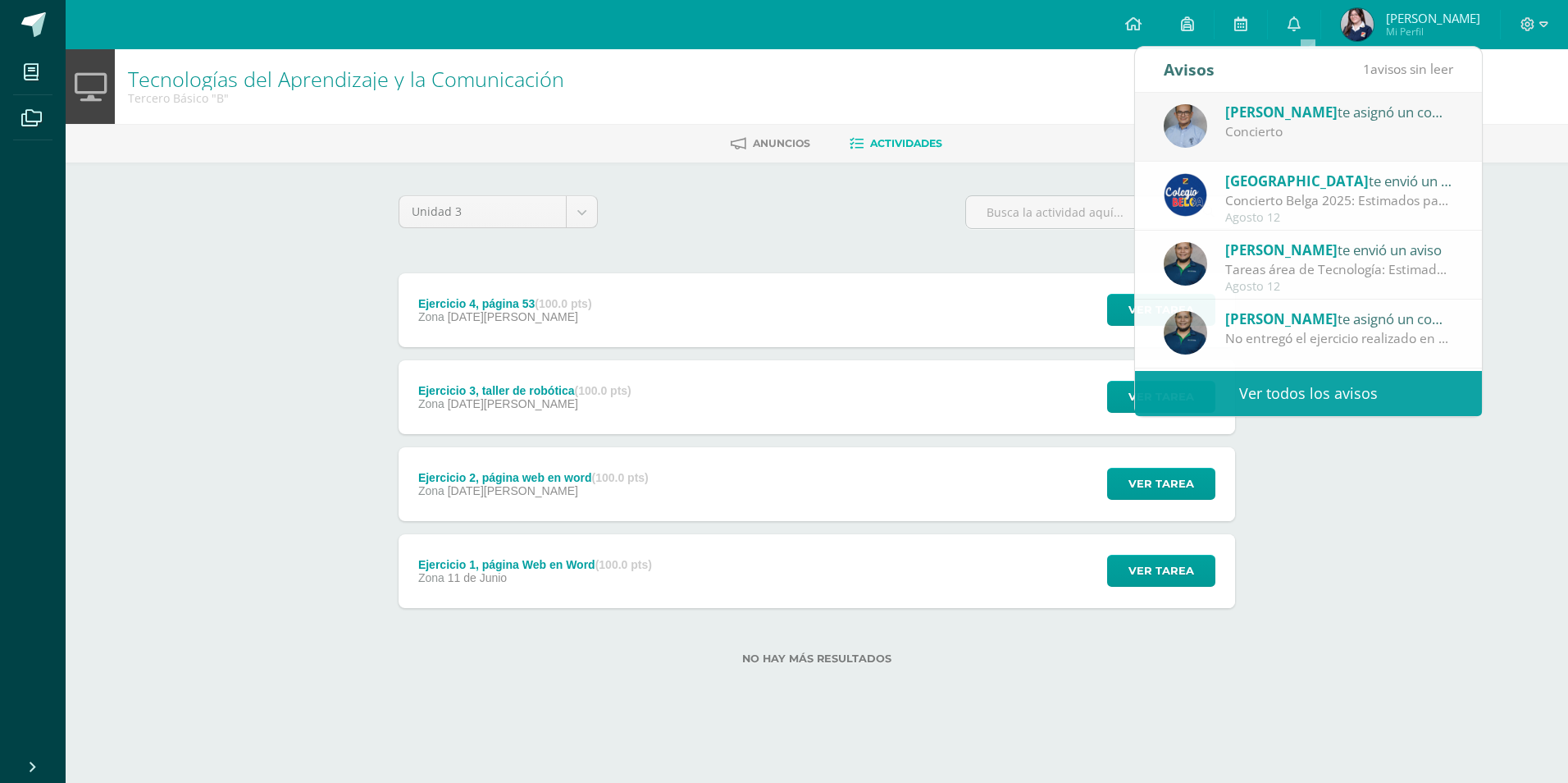
click at [10, 446] on ul "Mis cursos Archivos" at bounding box center [33, 399] width 66 height 699
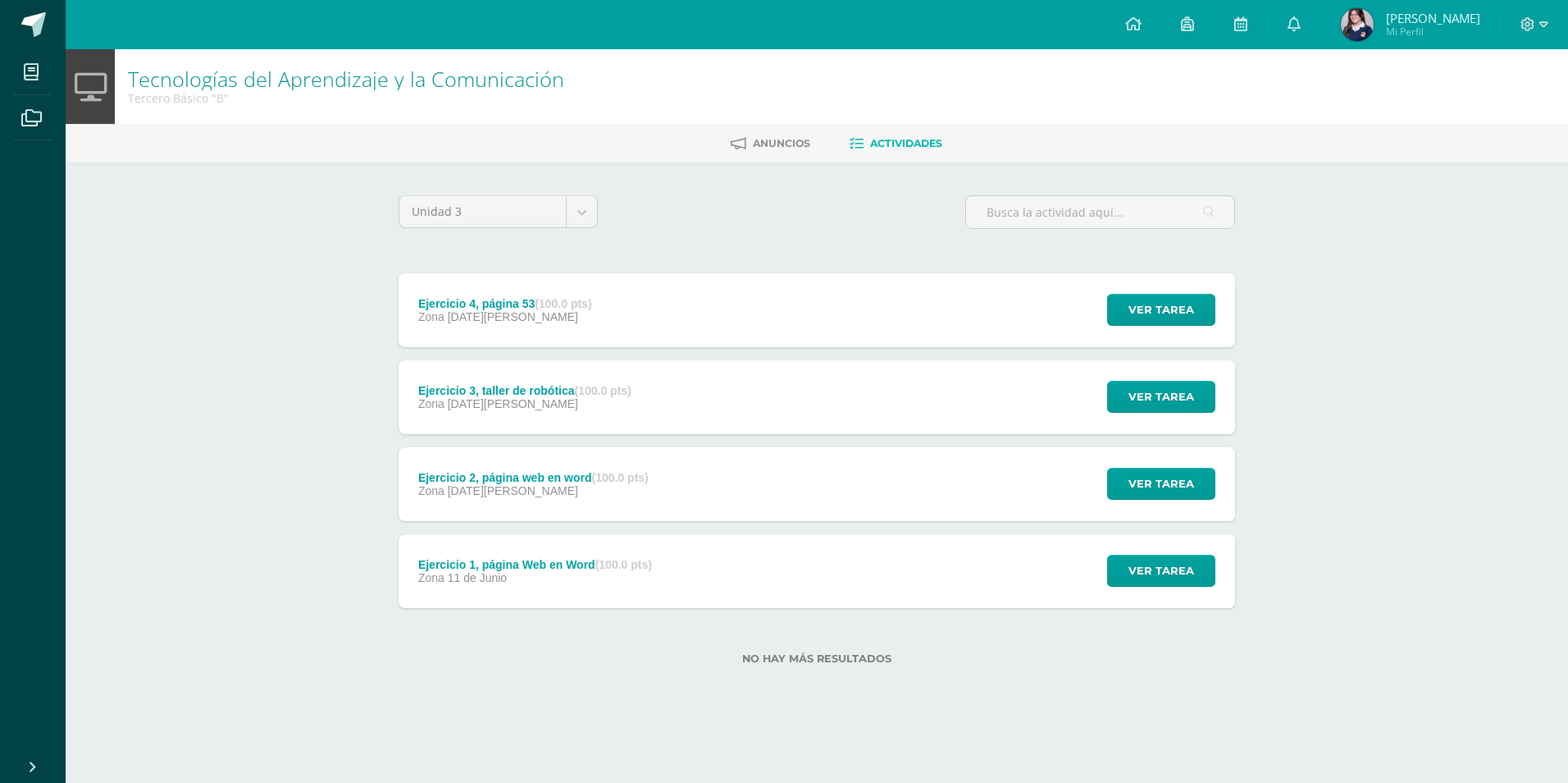
click at [1365, 21] on img at bounding box center [1357, 24] width 33 height 33
click at [1429, 38] on span "Mi Perfil" at bounding box center [1433, 31] width 95 height 14
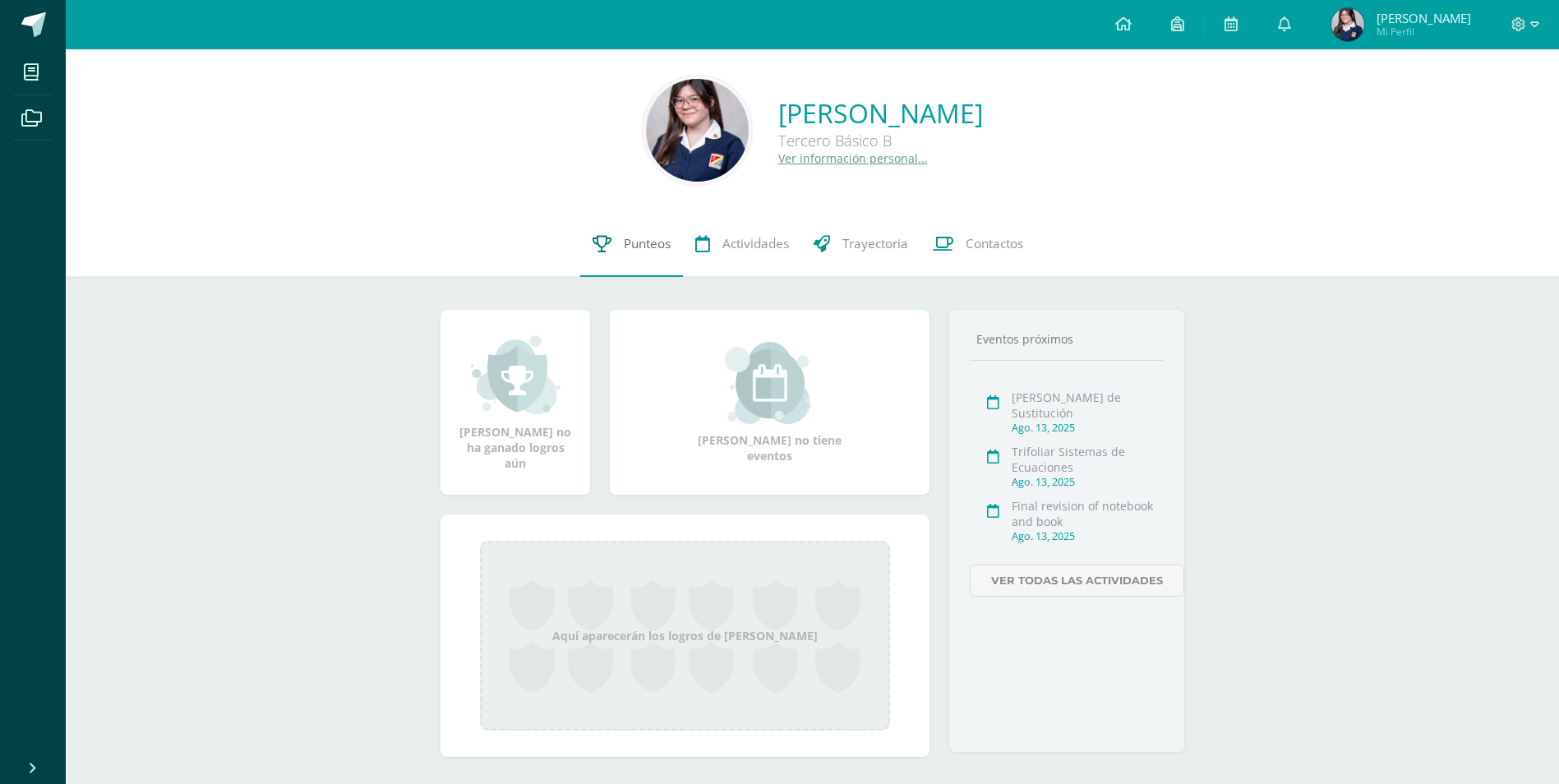
click at [615, 253] on link "Punteos" at bounding box center [632, 244] width 103 height 66
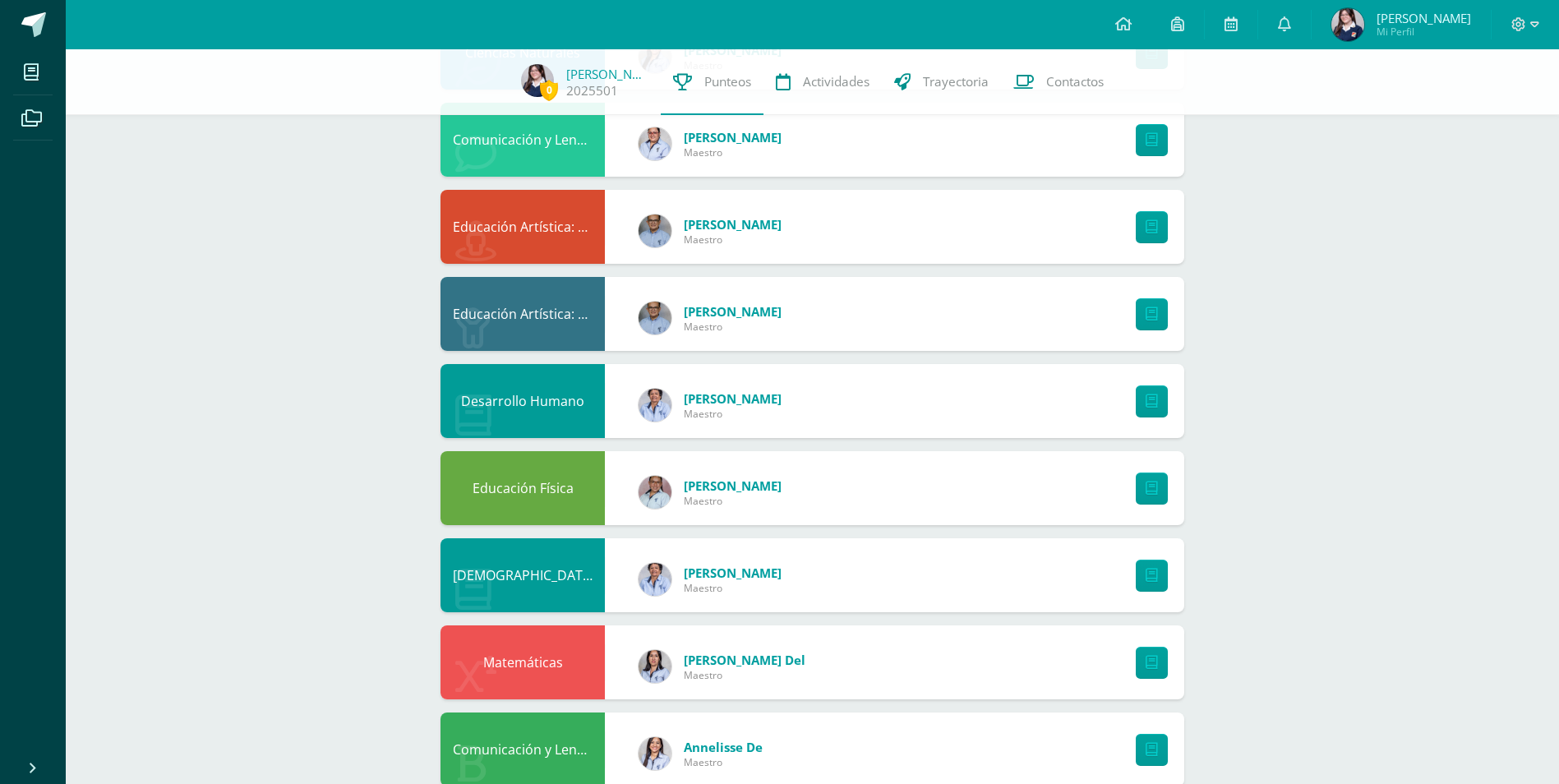
scroll to position [887, 0]
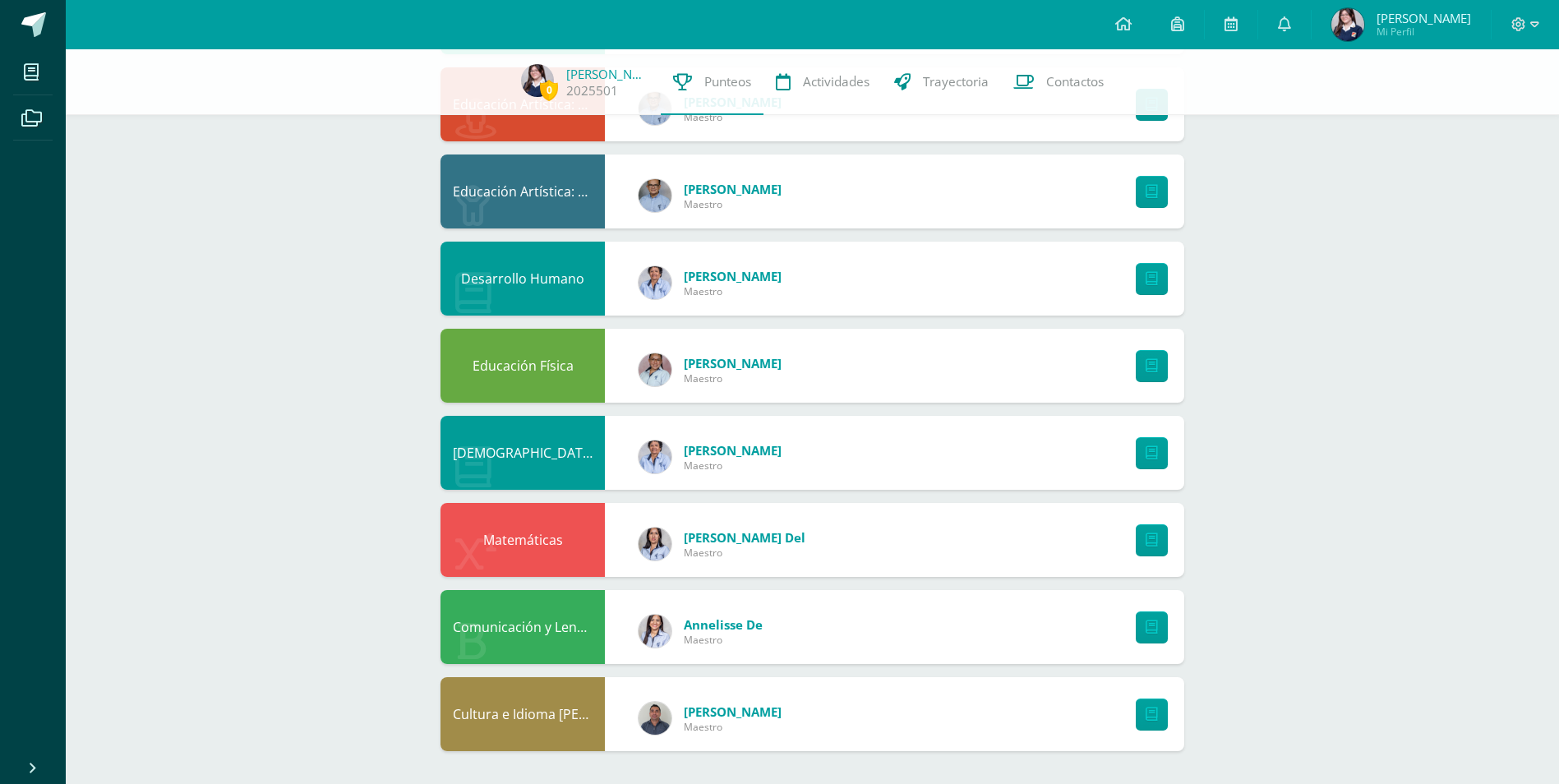
click at [565, 59] on div "0 [PERSON_NAME] 2025501 Punteos Actividades Trayectoria Contactos" at bounding box center [780, 83] width 1559 height 66
click at [558, 80] on span "0 Andrea Calderón 2025501" at bounding box center [584, 82] width 152 height 37
click at [1346, 38] on span "Andrea Mariel Mi Perfil" at bounding box center [1401, 24] width 146 height 33
click at [1350, 37] on span "Andrea Mariel Mi Perfil" at bounding box center [1401, 24] width 146 height 33
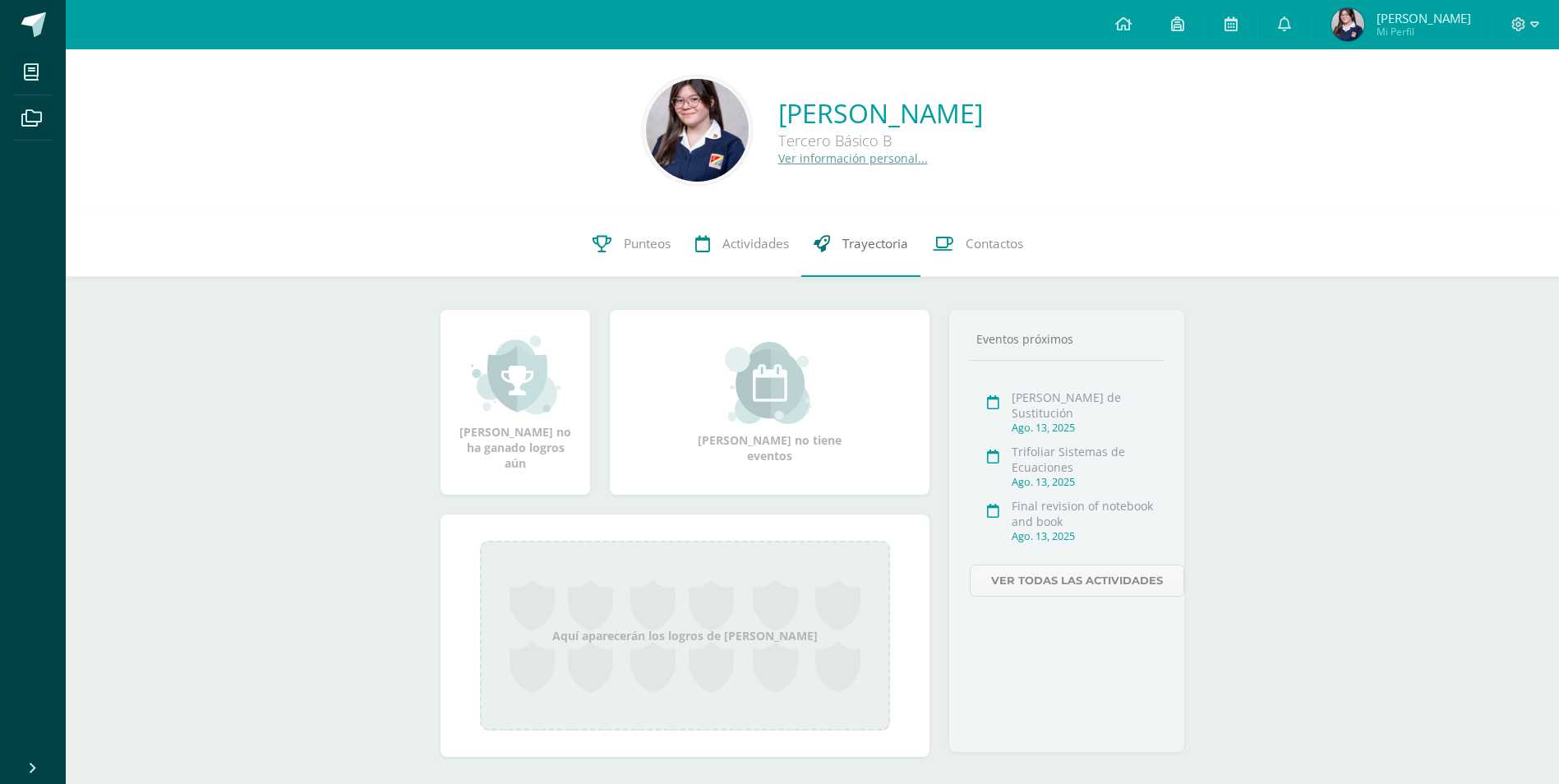
click at [861, 244] on span "Trayectoria" at bounding box center [875, 244] width 66 height 17
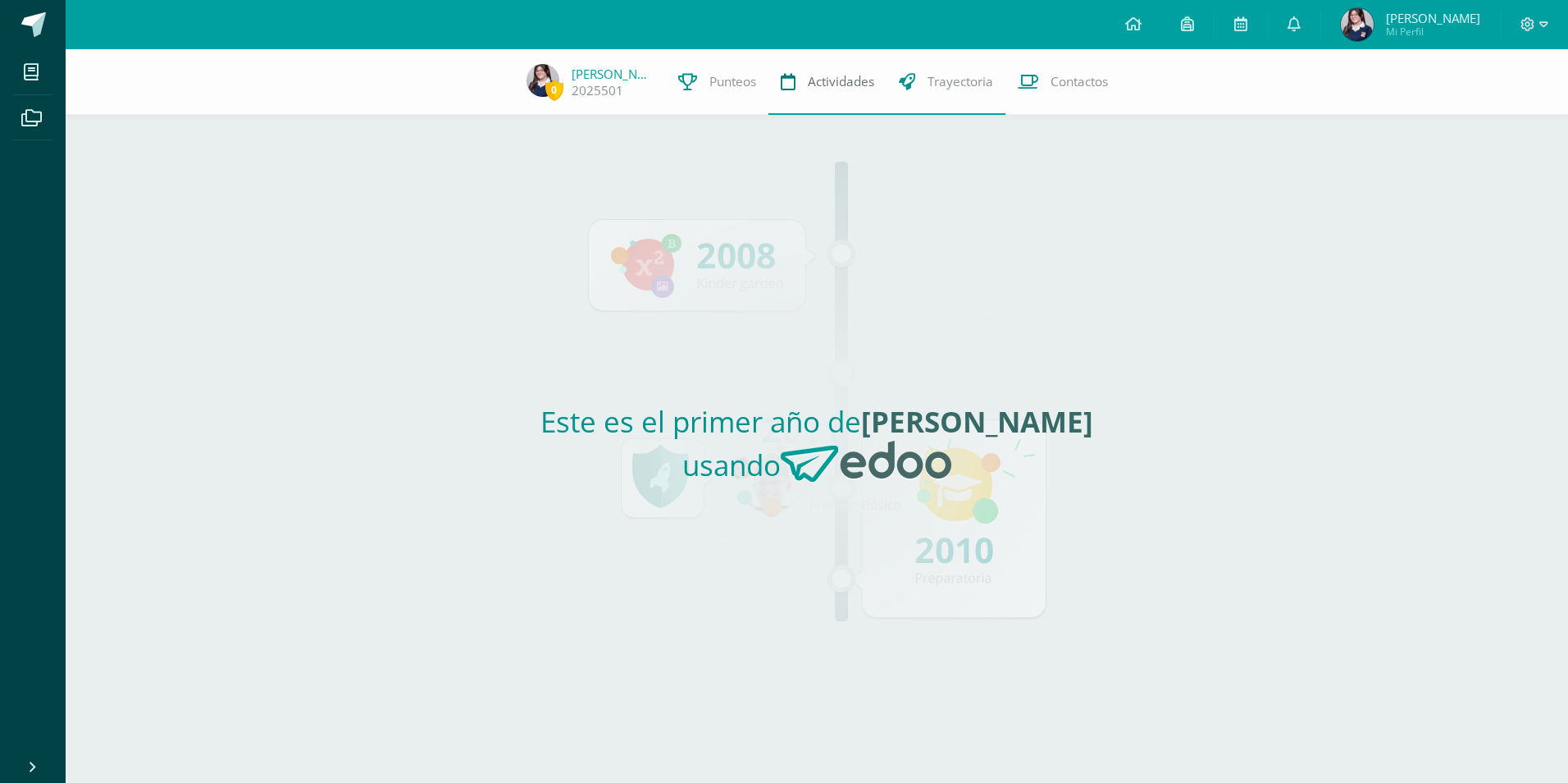
click at [838, 98] on link "Actividades" at bounding box center [828, 82] width 118 height 66
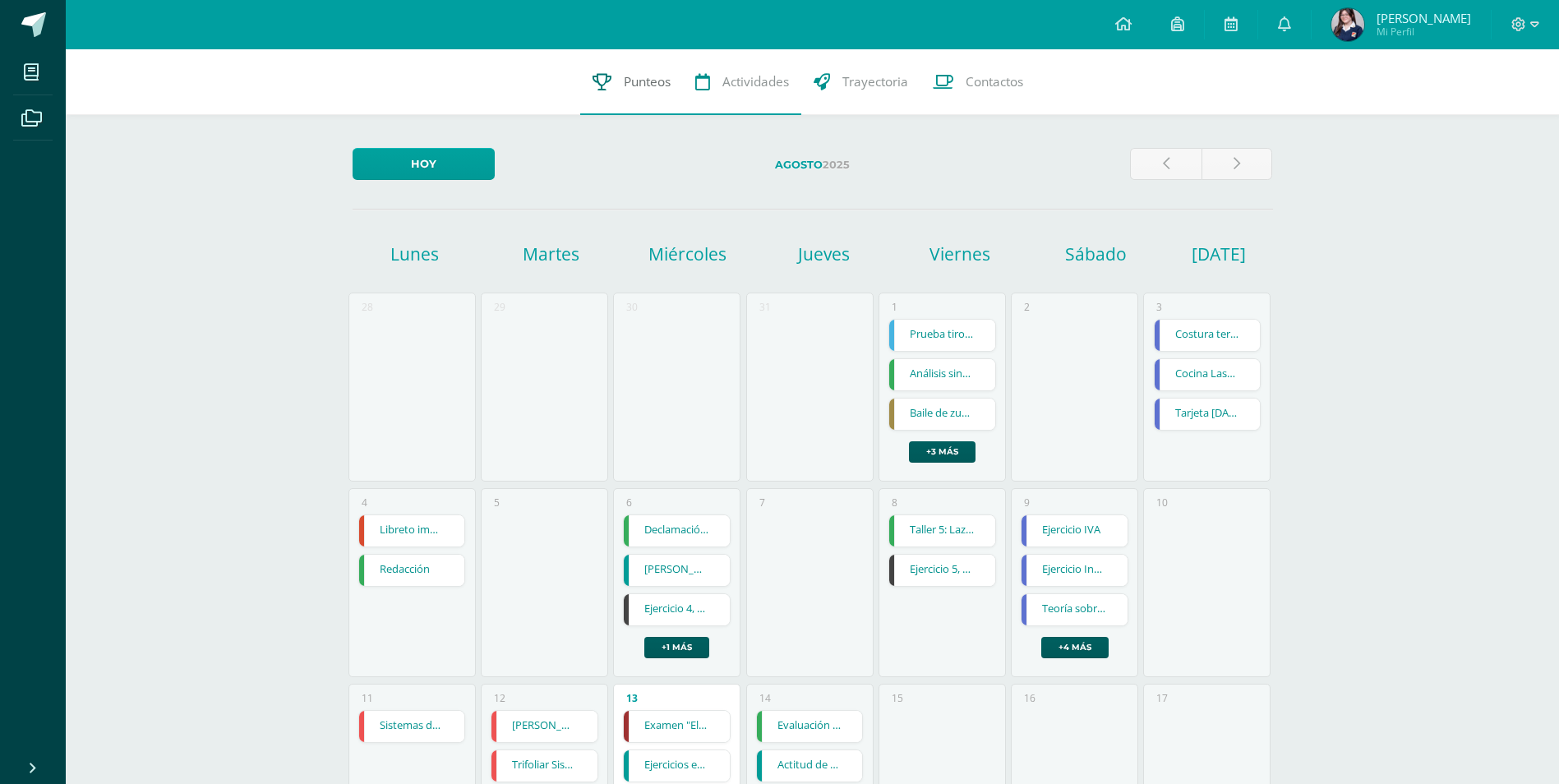
click at [609, 68] on link "Punteos" at bounding box center [632, 83] width 103 height 66
